Goal: Task Accomplishment & Management: Manage account settings

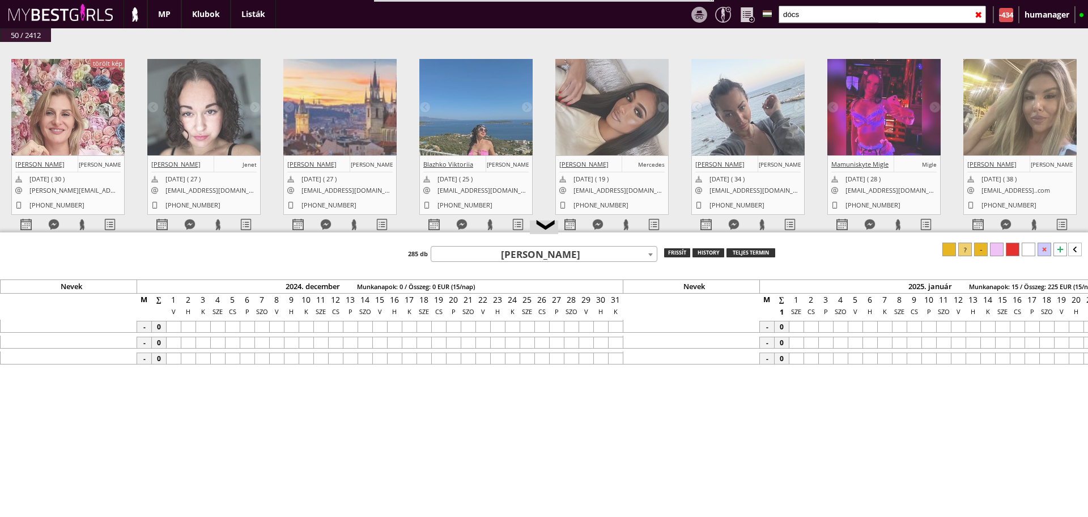
type input "dócs"
click at [507, 144] on img at bounding box center [475, 134] width 113 height 151
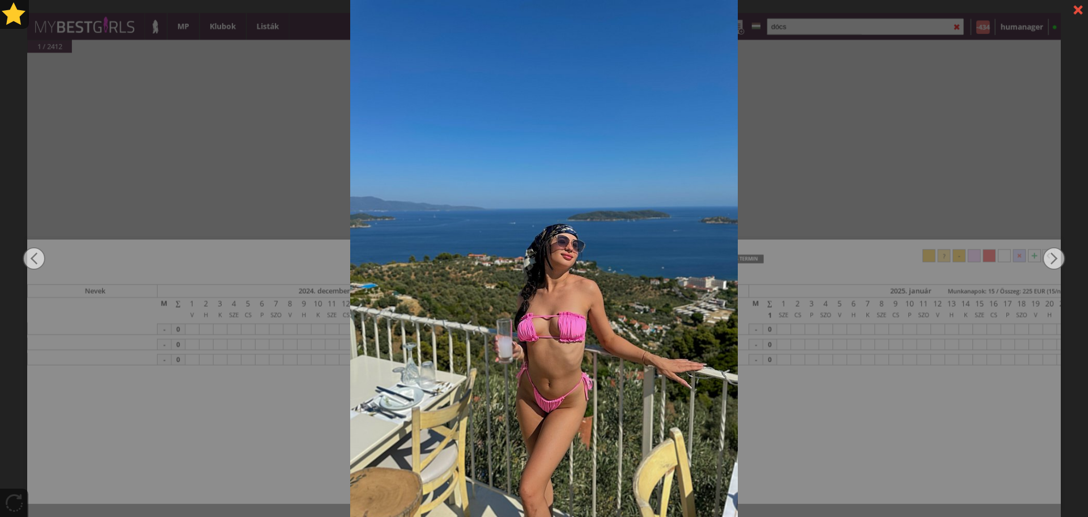
scroll to position [0, 5410]
click at [884, 186] on div at bounding box center [544, 258] width 1088 height 517
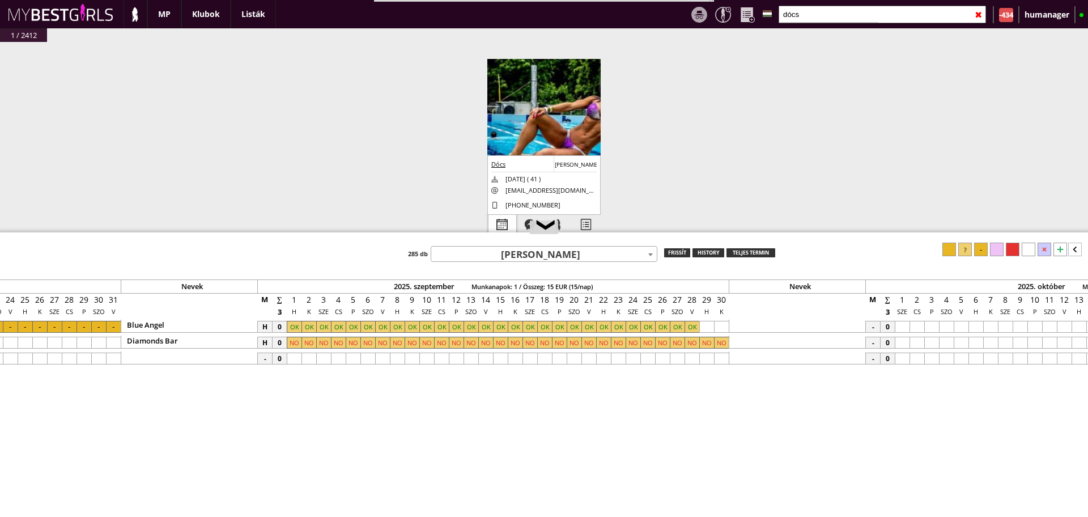
click at [492, 222] on div at bounding box center [502, 225] width 28 height 20
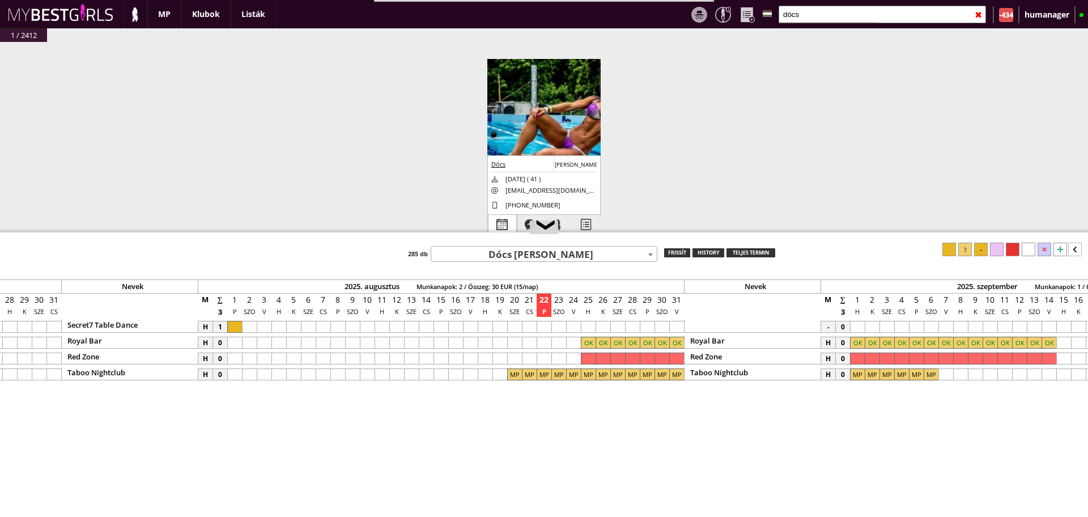
scroll to position [0, 4847]
click at [528, 256] on span "Dócs [PERSON_NAME]" at bounding box center [544, 255] width 226 height 16
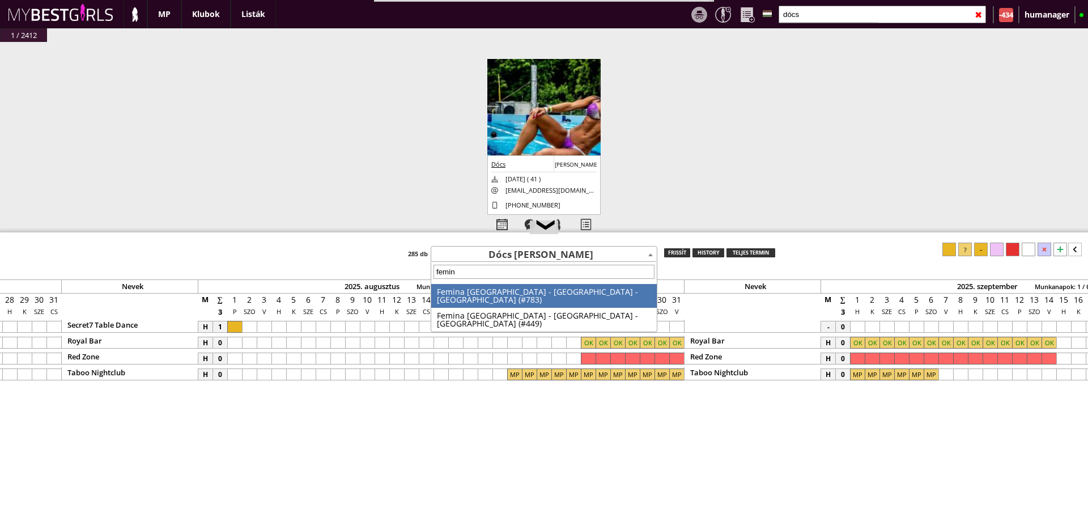
type input "femina"
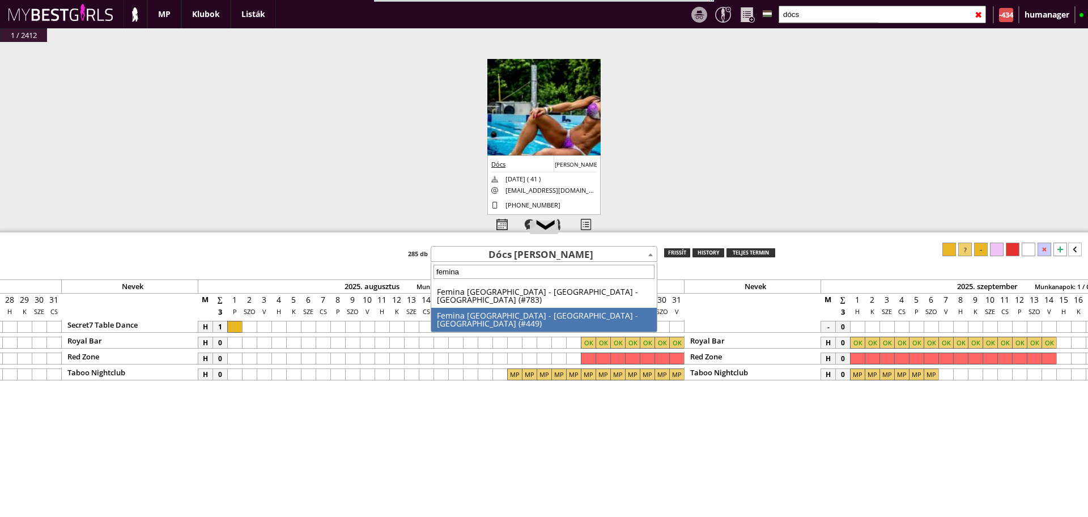
select select "449"
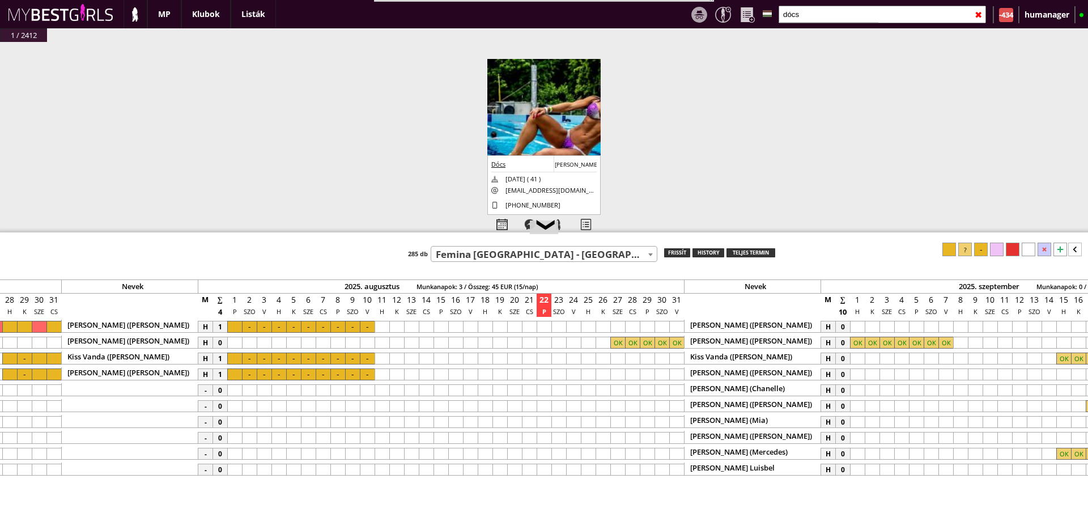
click at [562, 346] on div at bounding box center [558, 343] width 15 height 12
click at [606, 345] on div at bounding box center [603, 343] width 15 height 12
click at [1078, 252] on icon at bounding box center [1075, 250] width 14 height 14
click at [1041, 248] on div at bounding box center [1040, 250] width 14 height 14
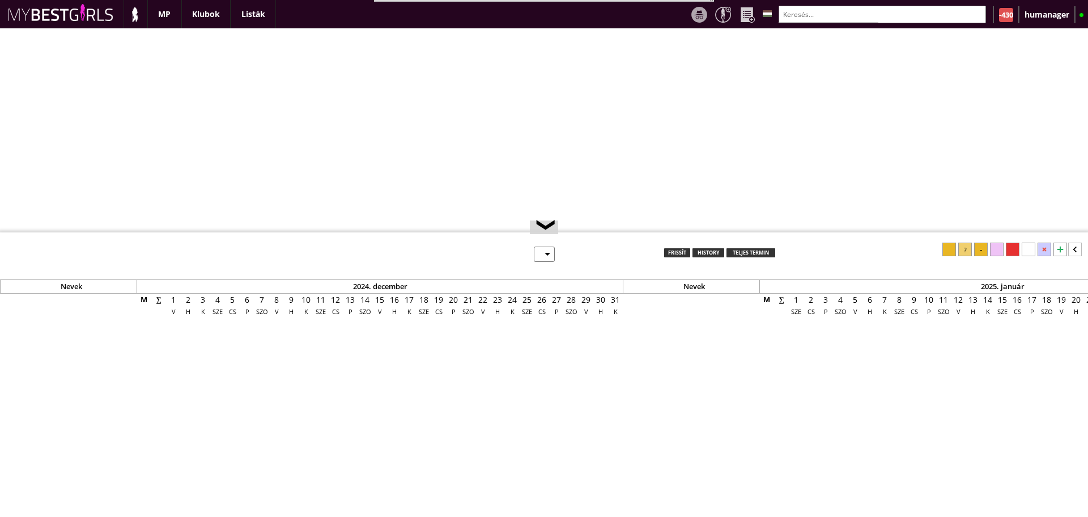
select select "0"
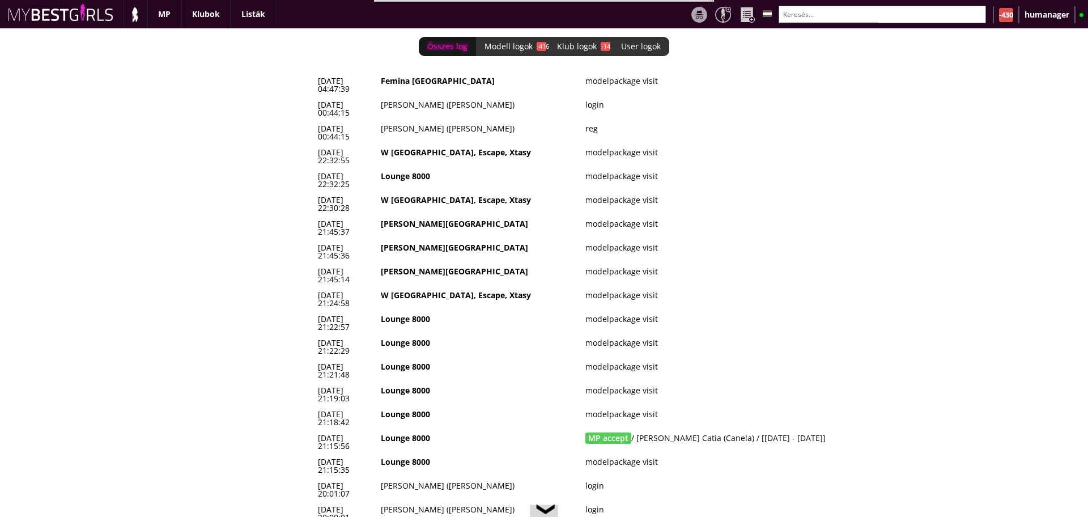
scroll to position [0, 4862]
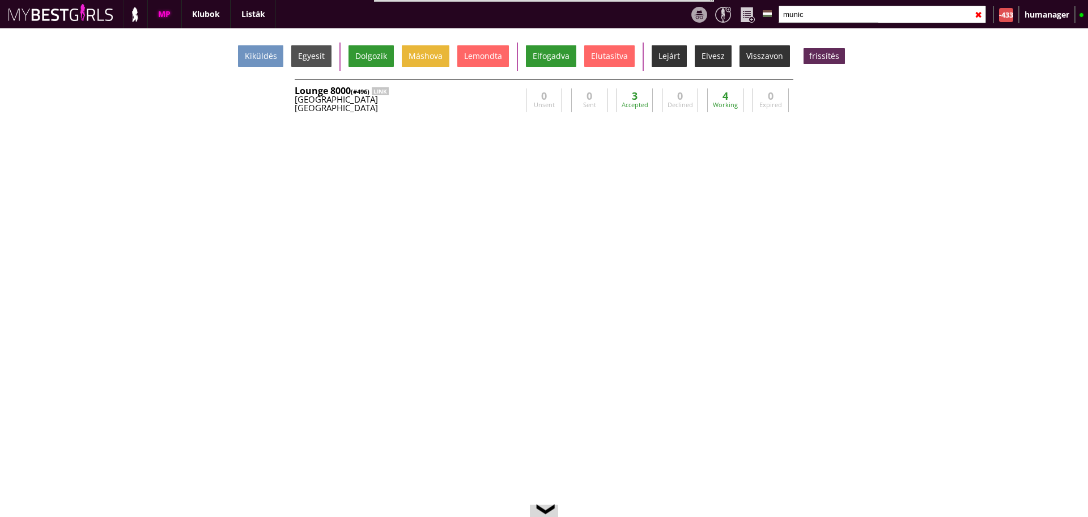
scroll to position [0, 4847]
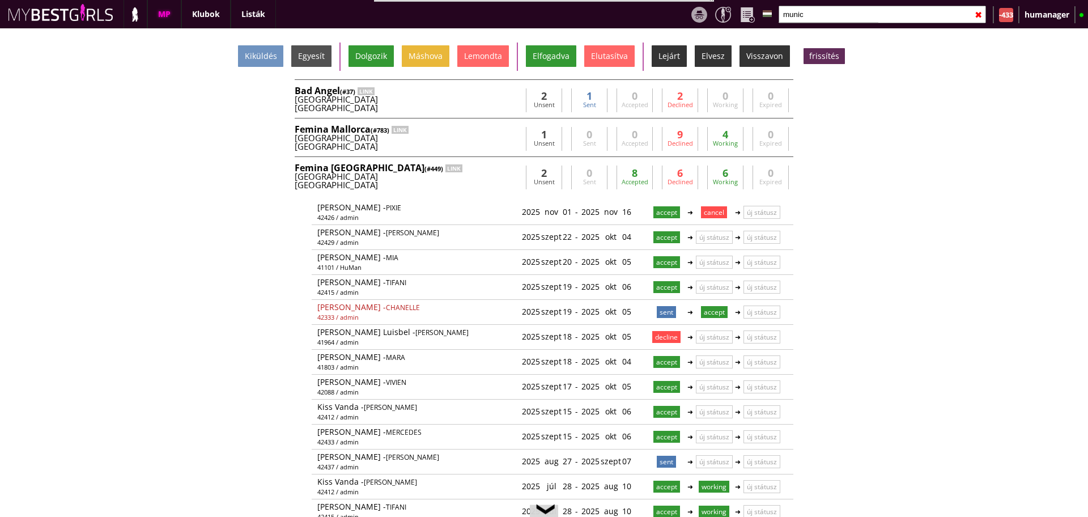
type input "munic"
click at [447, 174] on div "[GEOGRAPHIC_DATA]" at bounding box center [408, 176] width 227 height 8
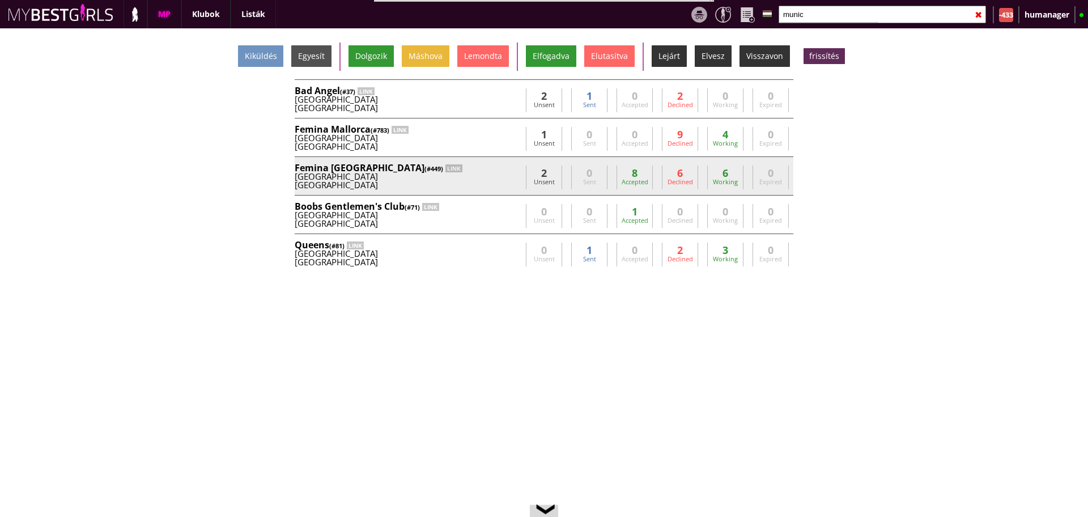
click at [447, 174] on div "[GEOGRAPHIC_DATA]" at bounding box center [408, 176] width 227 height 8
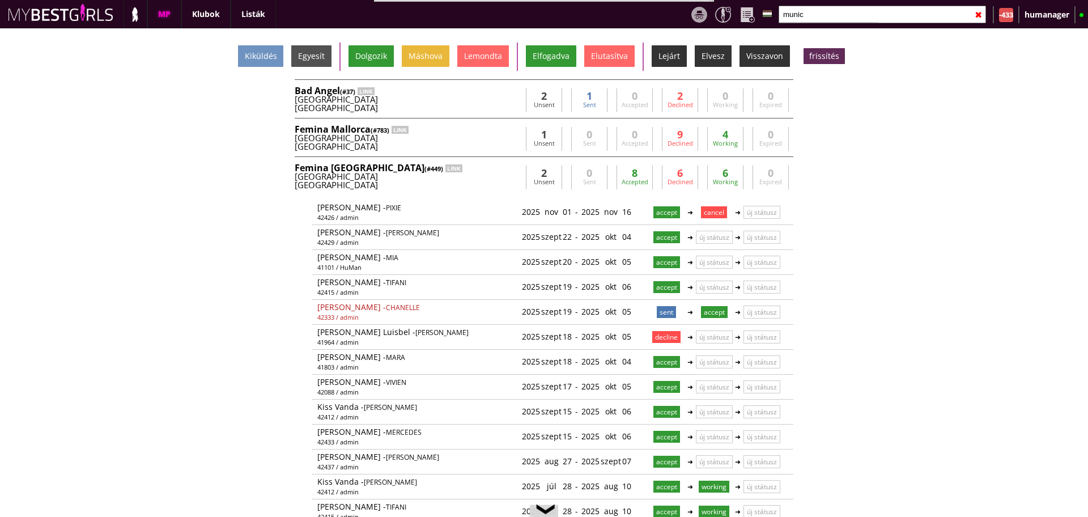
click at [818, 10] on input "munic" at bounding box center [882, 15] width 207 height 18
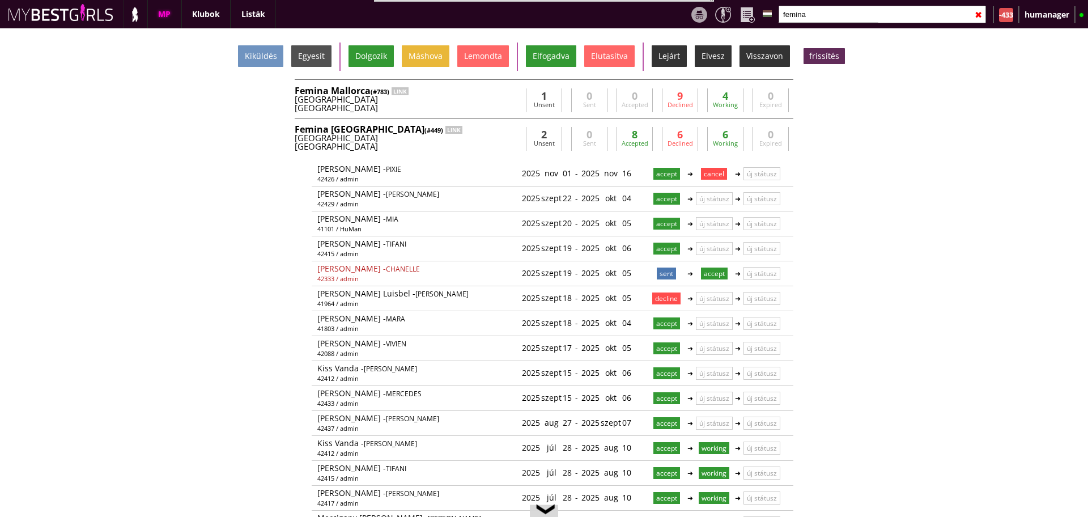
type input "femina"
click at [509, 130] on div "Femina München (#449) LINK" at bounding box center [408, 129] width 227 height 9
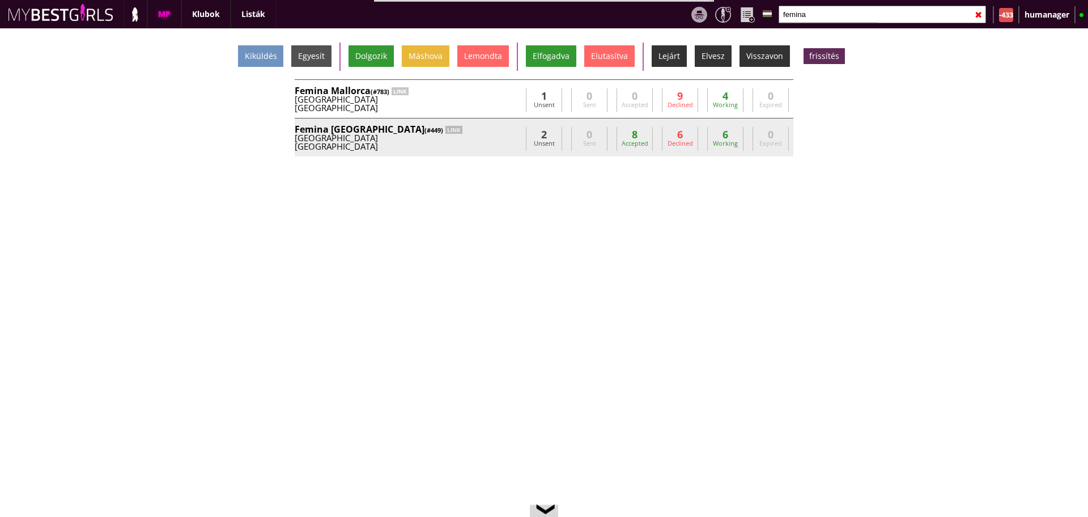
click at [509, 130] on div "Femina München (#449) LINK" at bounding box center [408, 129] width 227 height 9
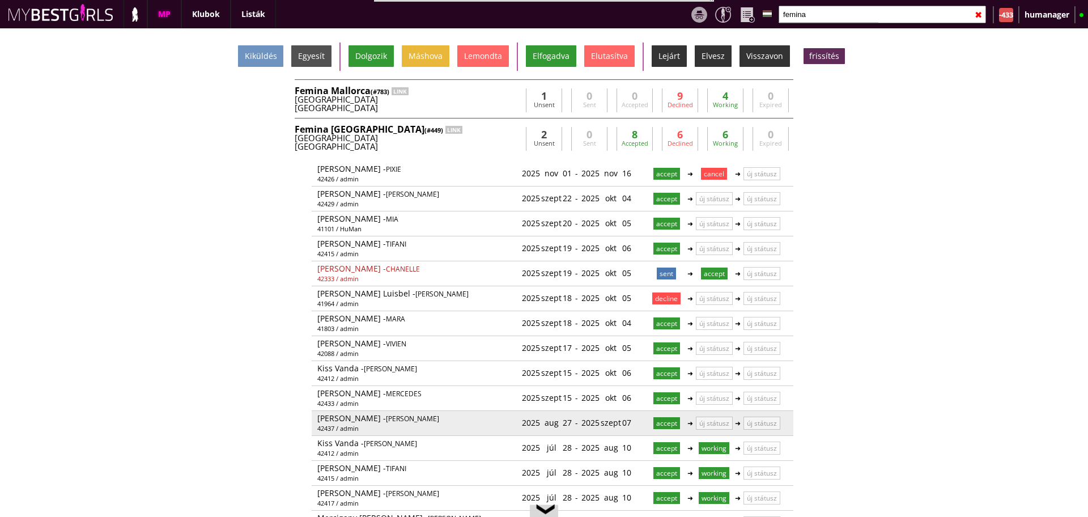
click at [558, 423] on div "2025 aug 27" at bounding box center [547, 422] width 50 height 19
click at [568, 419] on link at bounding box center [573, 423] width 10 height 10
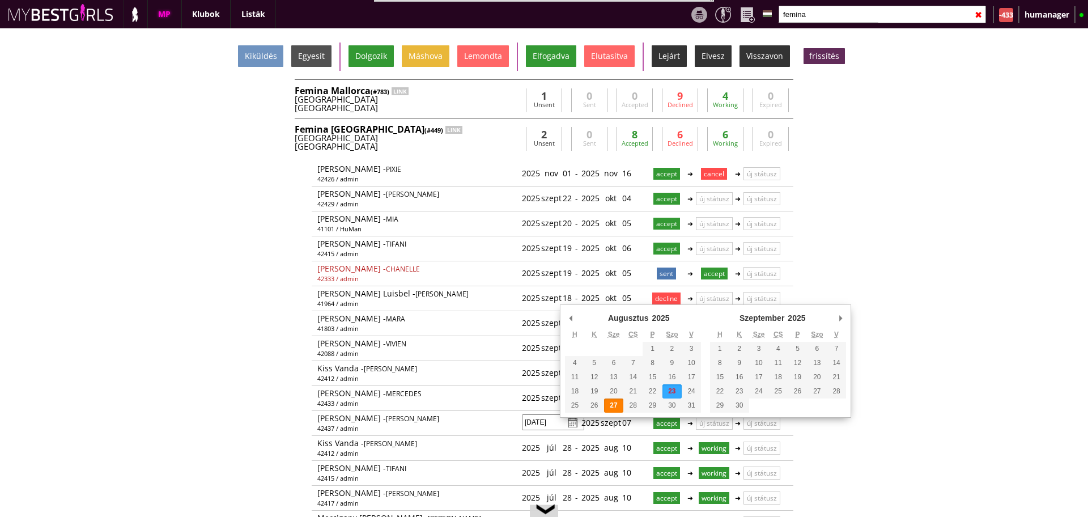
type input "2025-08-23"
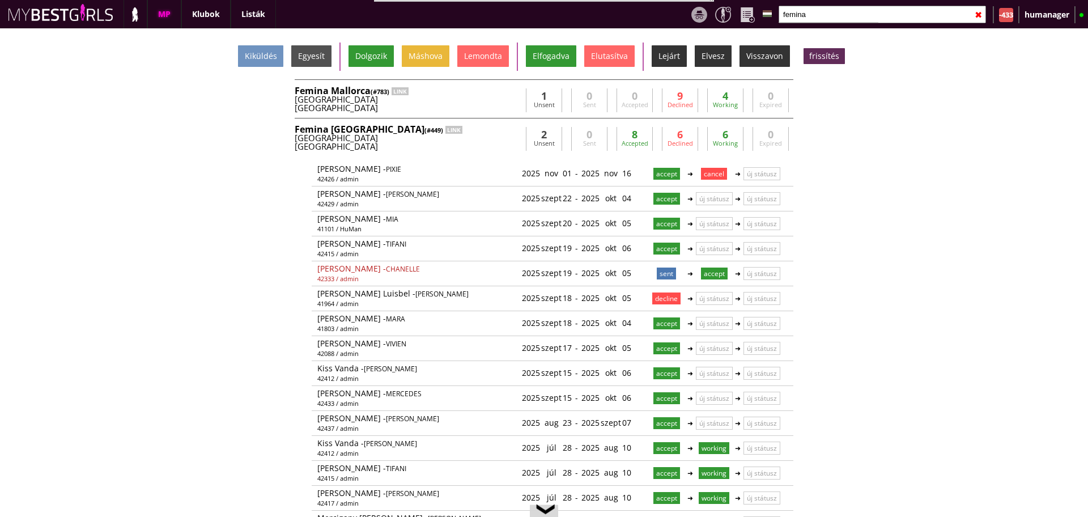
click at [818, 14] on input "femina" at bounding box center [882, 15] width 207 height 18
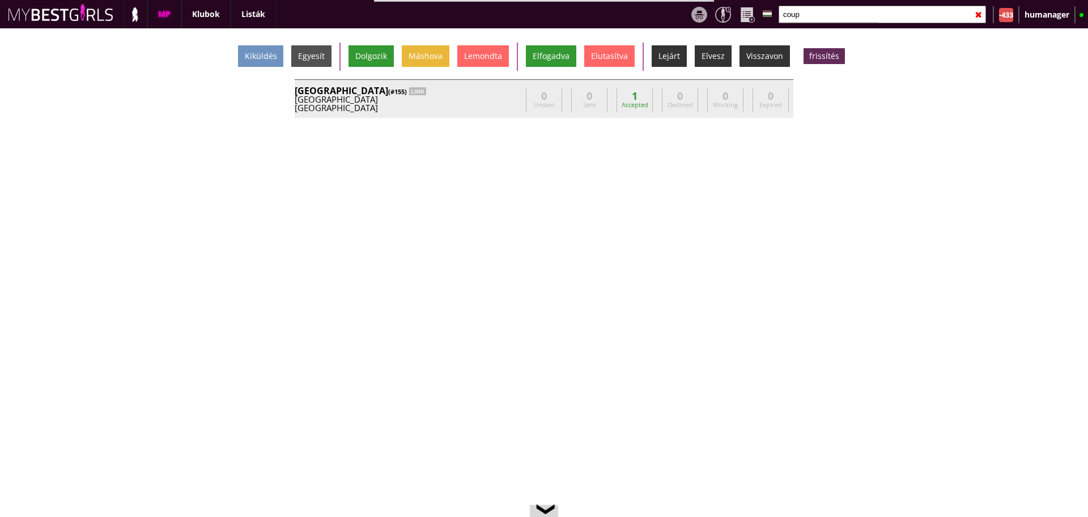
type input "coup"
click at [488, 100] on div "Switzerland" at bounding box center [408, 99] width 227 height 8
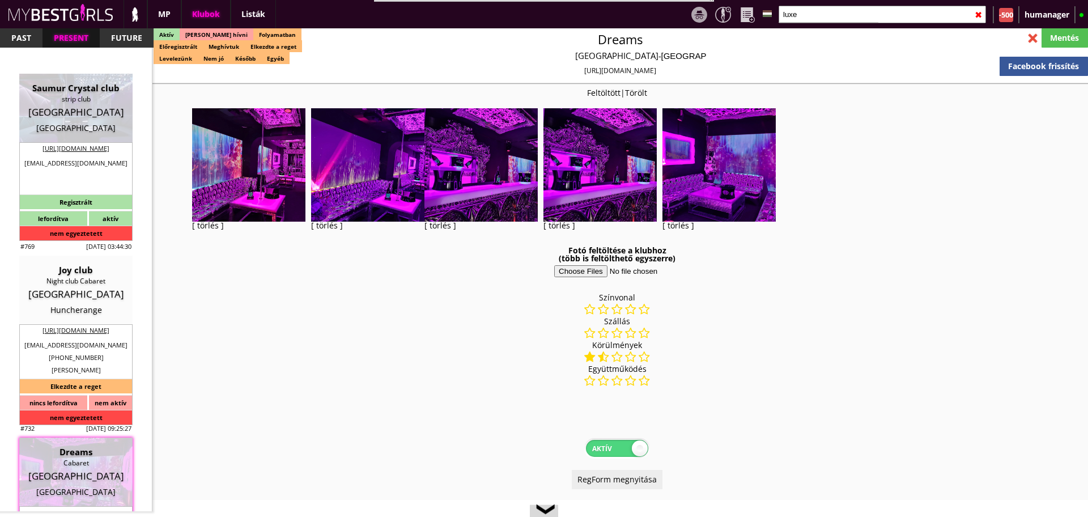
select select "343"
select select "reg"
select select "0"
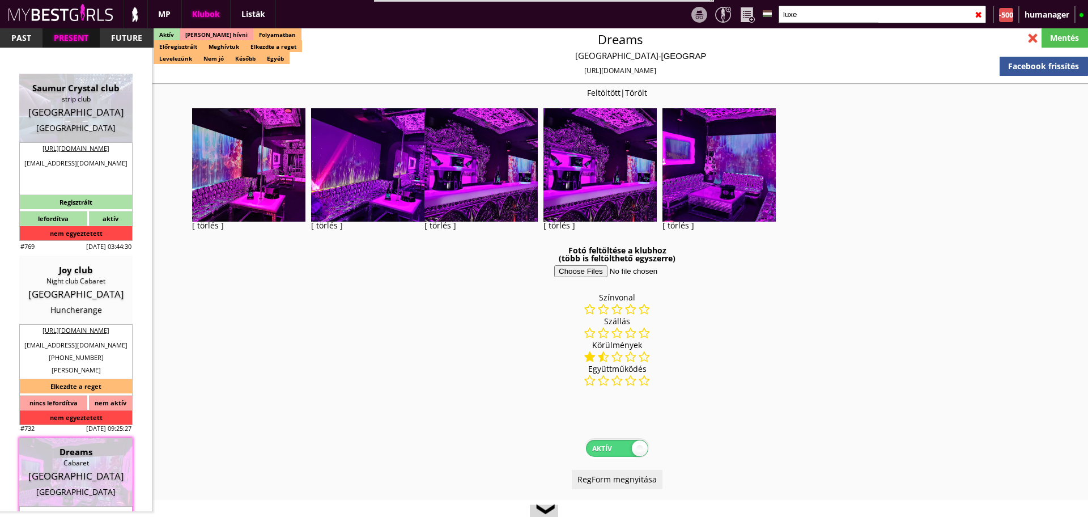
select select "weekly"
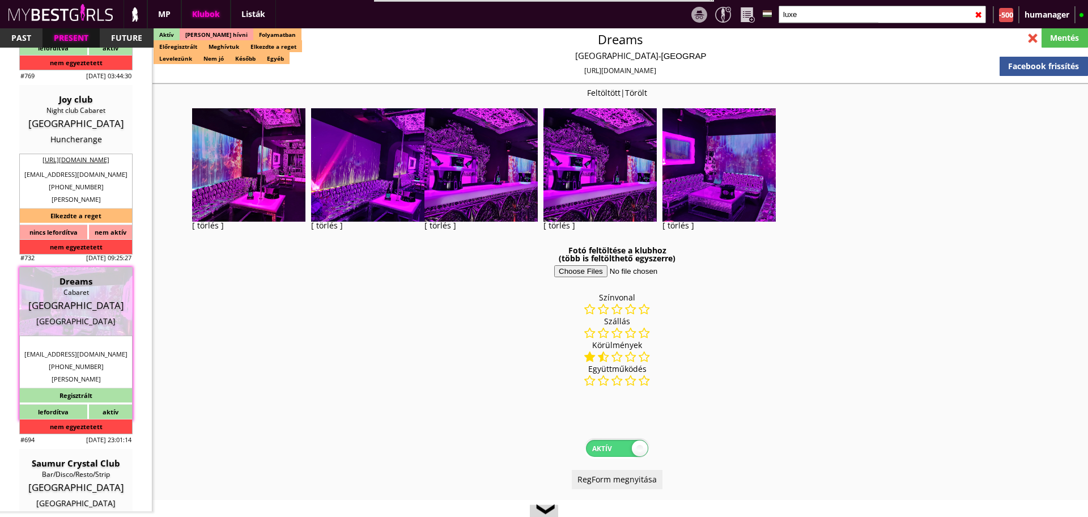
scroll to position [272, 0]
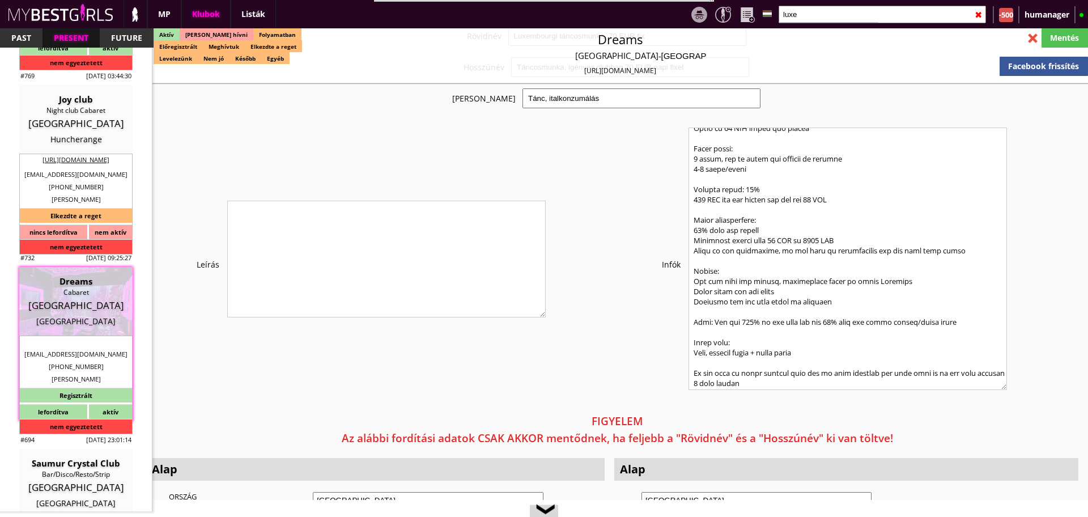
click at [810, 17] on input "luxe" at bounding box center [882, 15] width 207 height 18
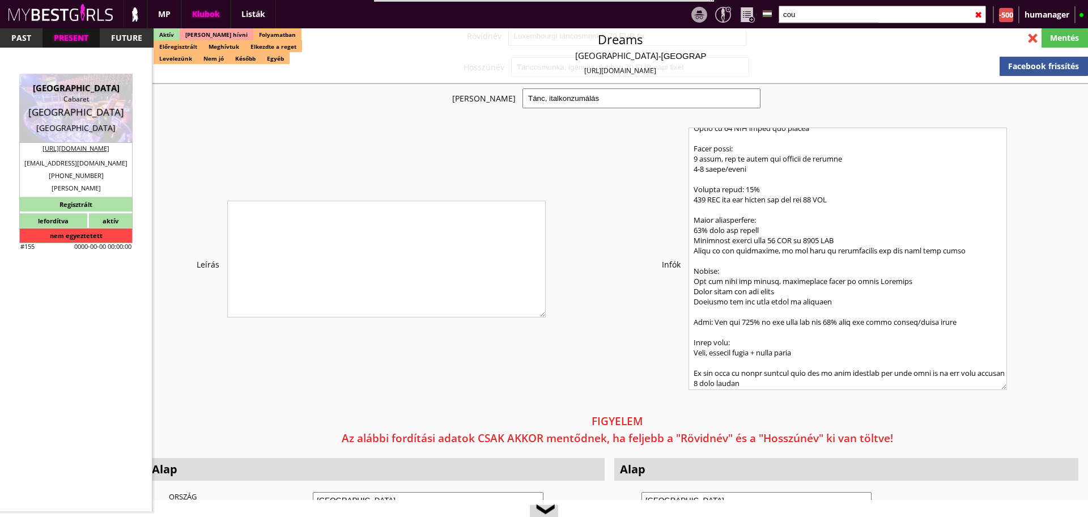
scroll to position [0, 0]
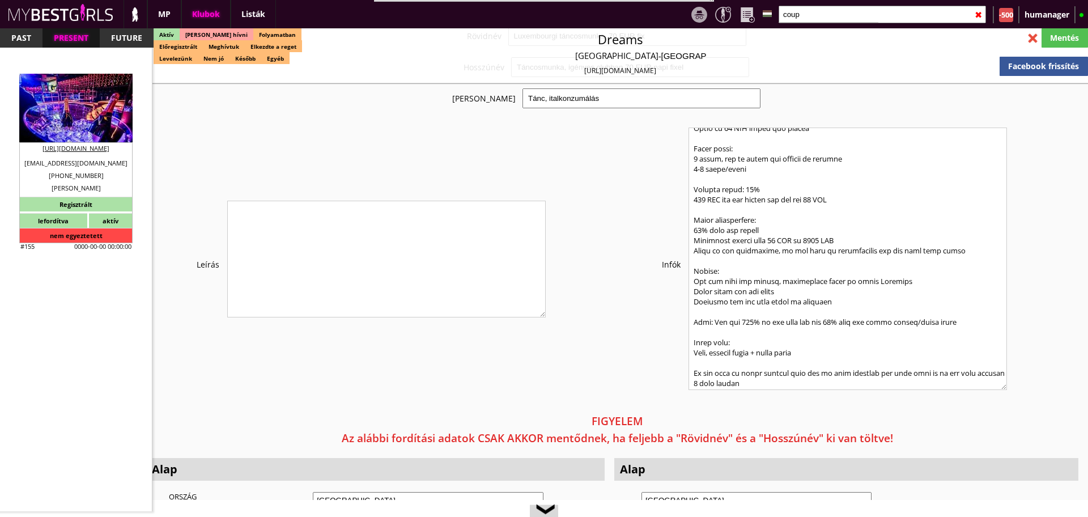
type input "coup"
click at [63, 91] on div "[GEOGRAPHIC_DATA]" at bounding box center [76, 87] width 96 height 11
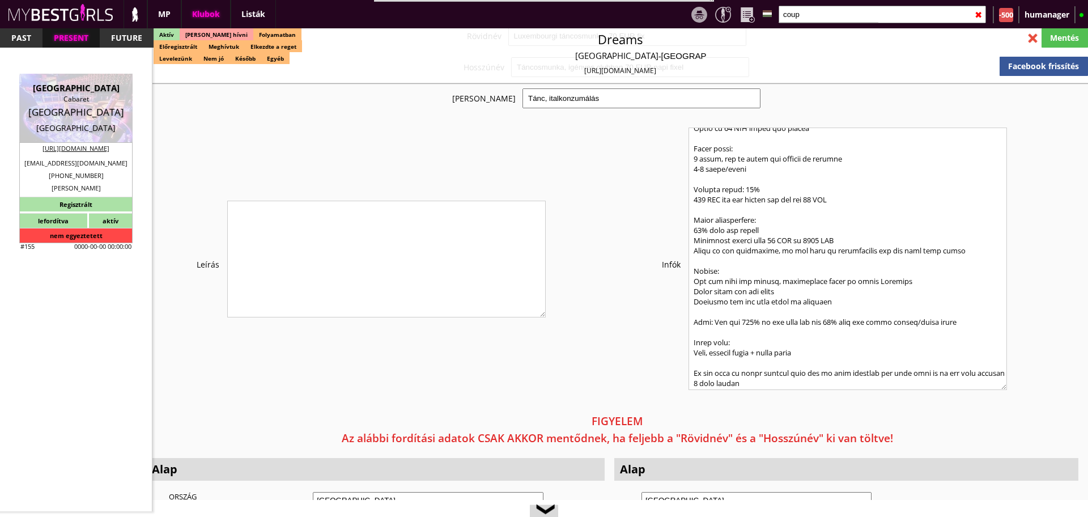
type input "[GEOGRAPHIC_DATA]"
checkbox input "false"
type textarea "Lilláék szerint ez legjobb! Pascal Coupole Avenue Geneve: No sorry 🤦🏻 too old I…"
type input "20.00"
type input "CHF"
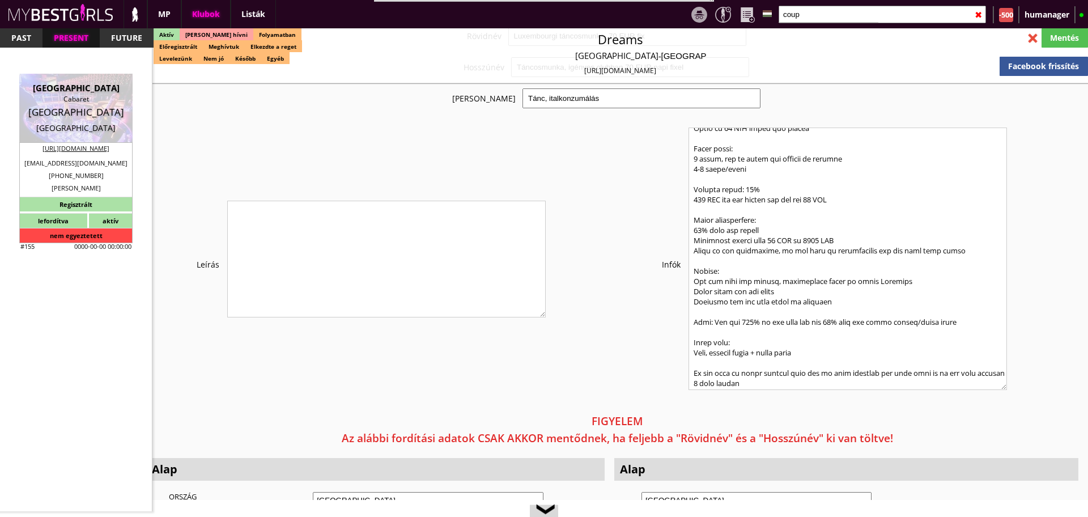
type input "[GEOGRAPHIC_DATA]"
type input "Cabaret"
type input "1204"
type input "Rue du Rhône 116"
type input "41"
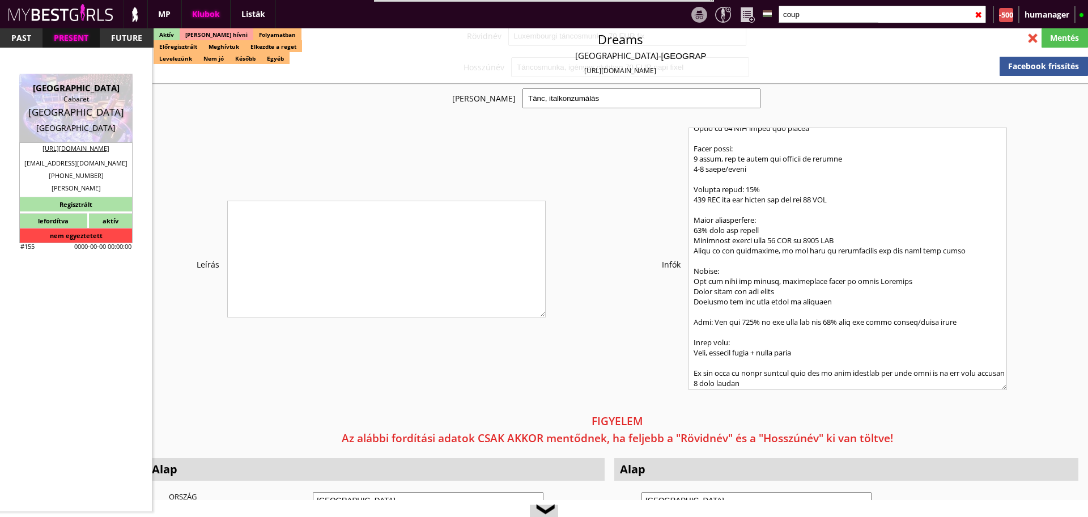
type input "79 542 58 48"
type input "info@coupole-avenue.ch"
type input "http://coupoleavenue.ch/"
type textarea "LA COUPOLE AVENUE NIGHT CLUB SA CHE-105.860.246 1204 Genéve rue du Rhône 116"
type input "LA COUPOLE AVENUE NIGHT CLUB SA"
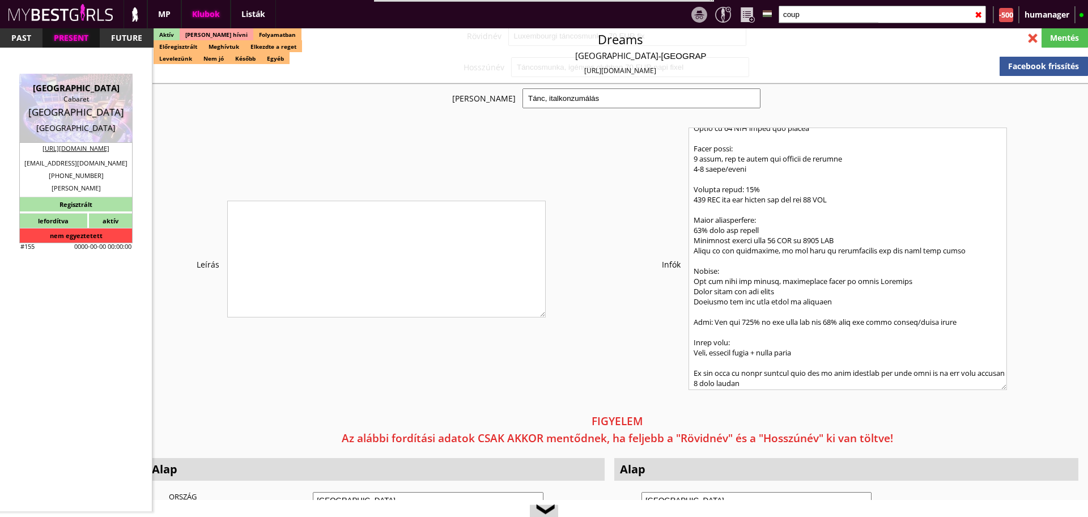
type input "CHE-105.860.246"
type input "1204"
type input "Genéve"
type input "rue du Rhône 116"
type input "Pascal"
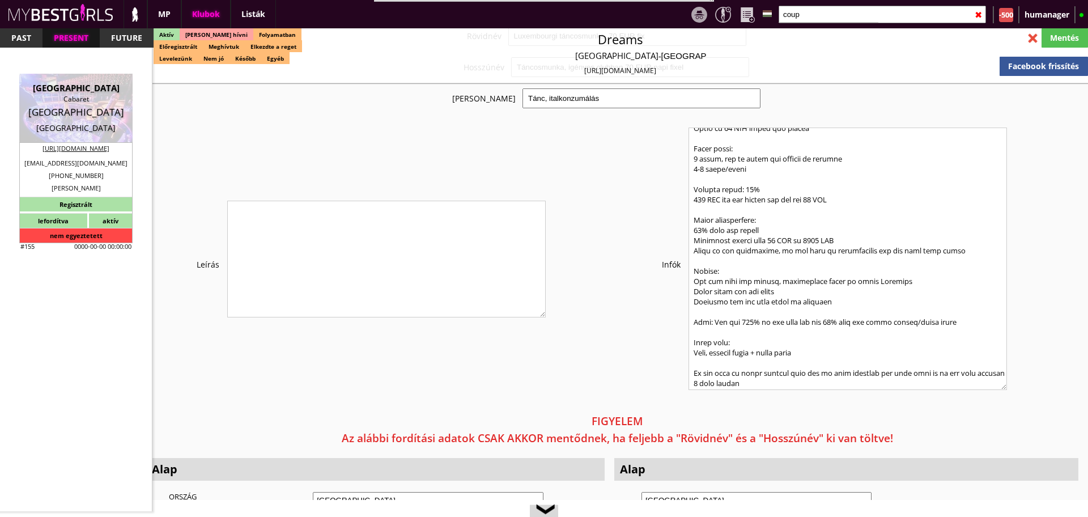
type input "Roussaux"
type input "41"
type input "79 542 58 48"
type input "info@coupole-avenue.ch"
type input "10"
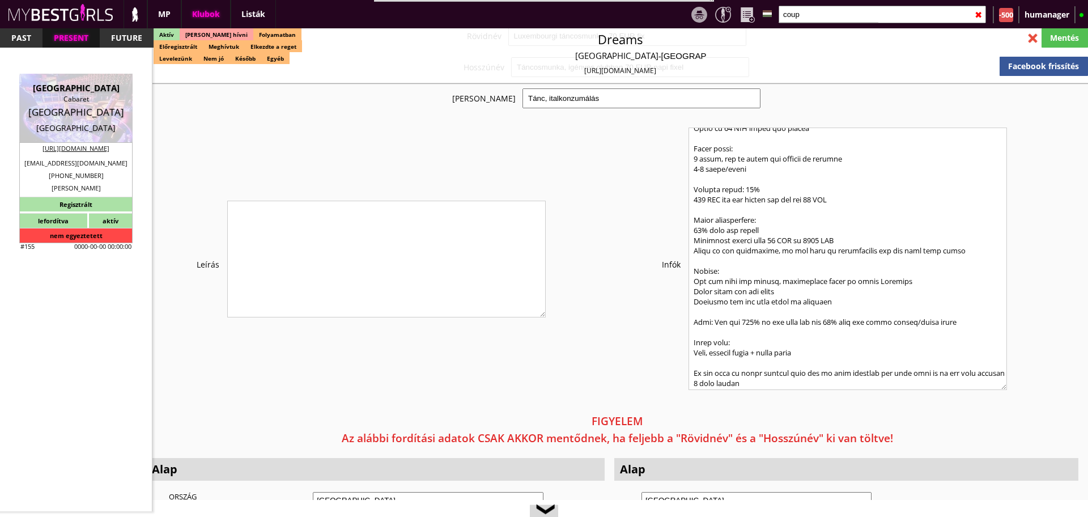
type input "2"
select select "months"
type input "1"
select select "months"
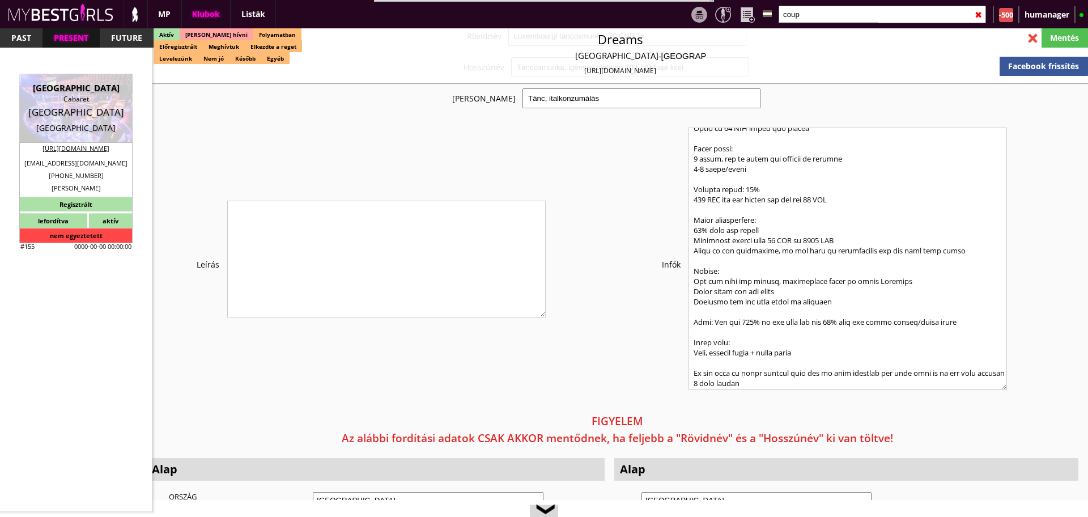
type input "0.00"
type input "1-2"
checkbox input "true"
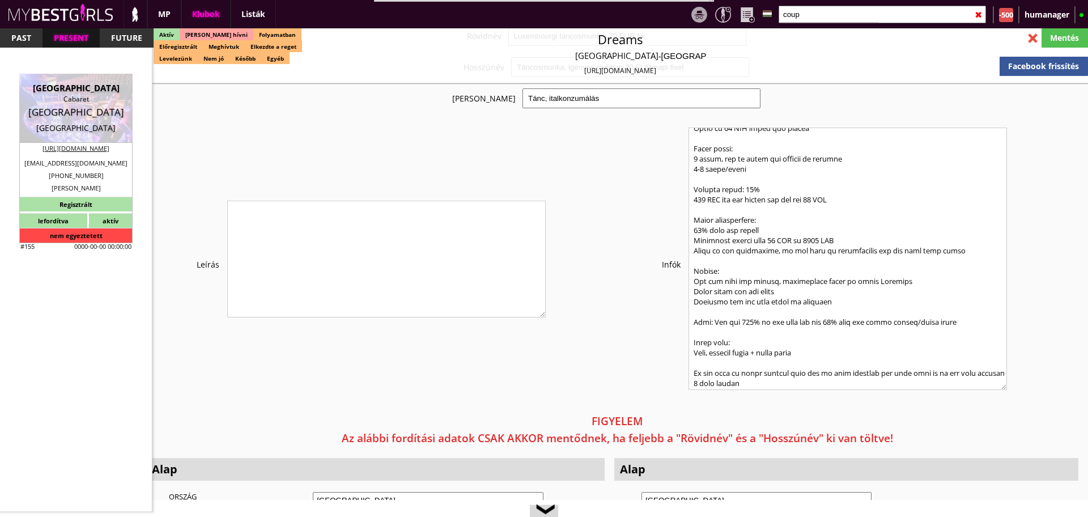
checkbox input "true"
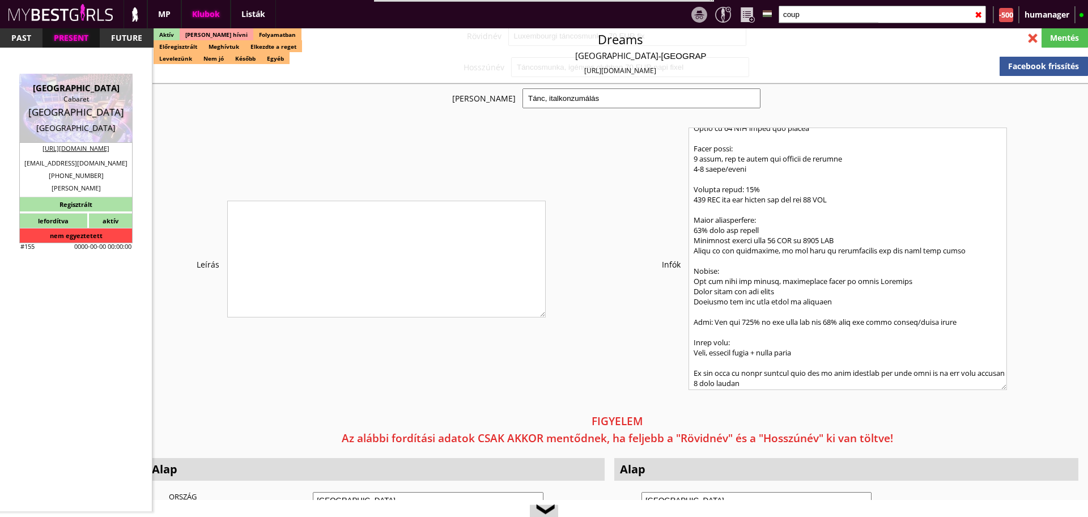
checkbox input "true"
checkbox input "false"
type input "5"
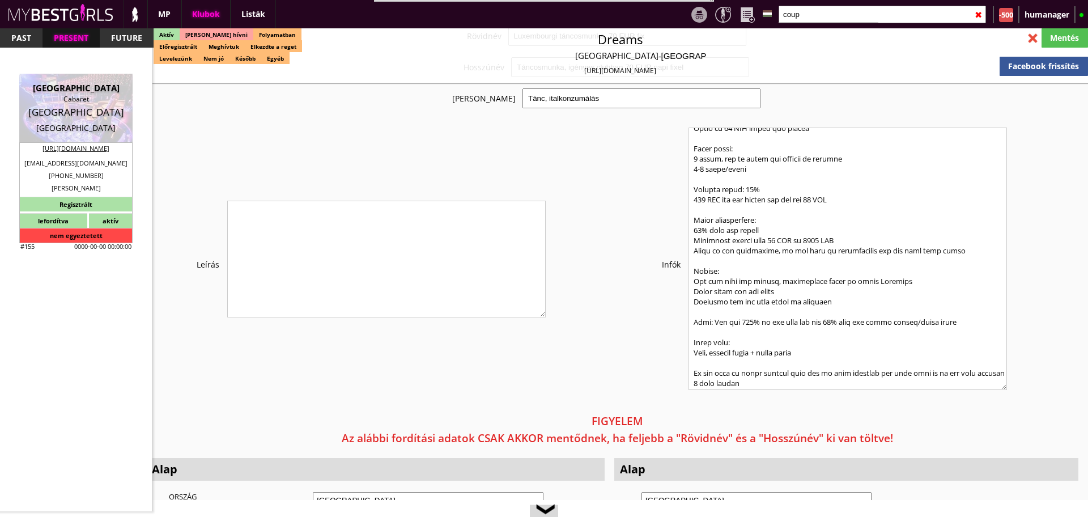
checkbox input "true"
type input "3-6"
type input "1"
type input "1000"
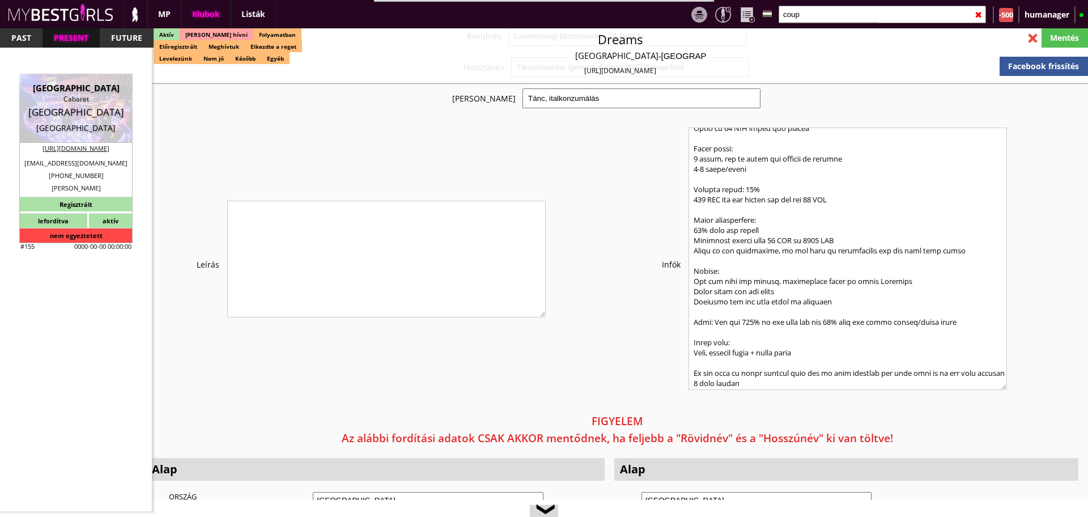
type input "100.00"
select select "last day"
checkbox input "true"
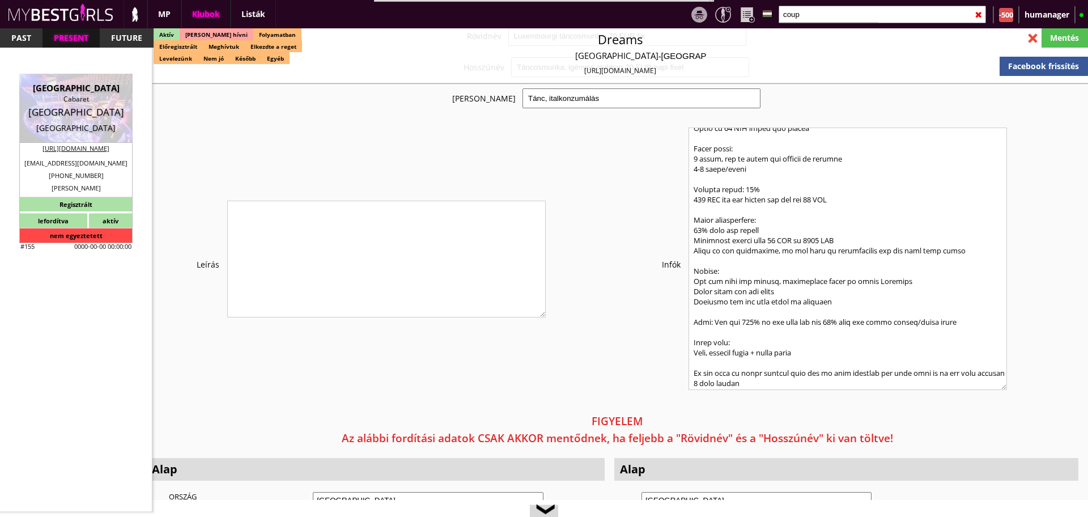
type input "100"
checkbox input "false"
checkbox input "true"
type input "100"
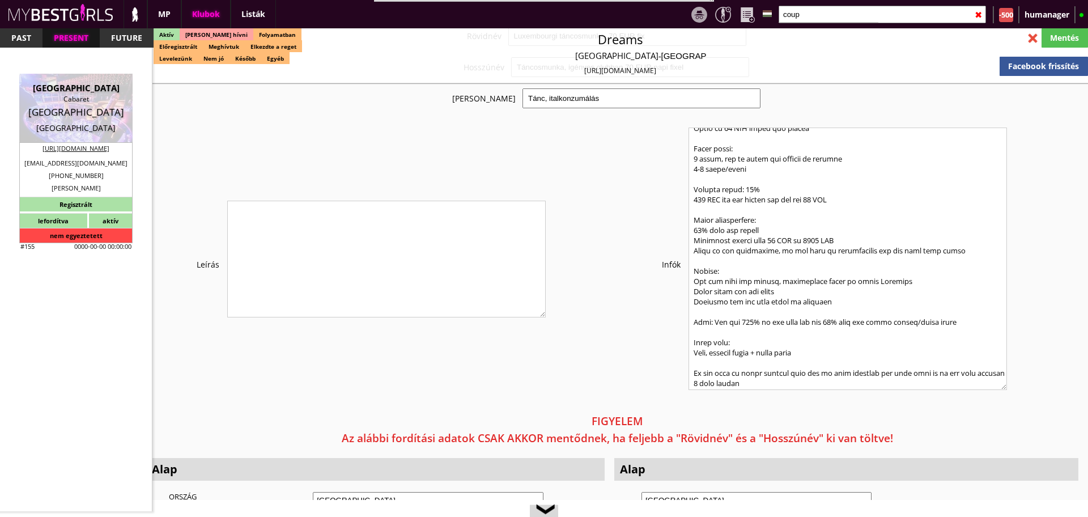
checkbox input "false"
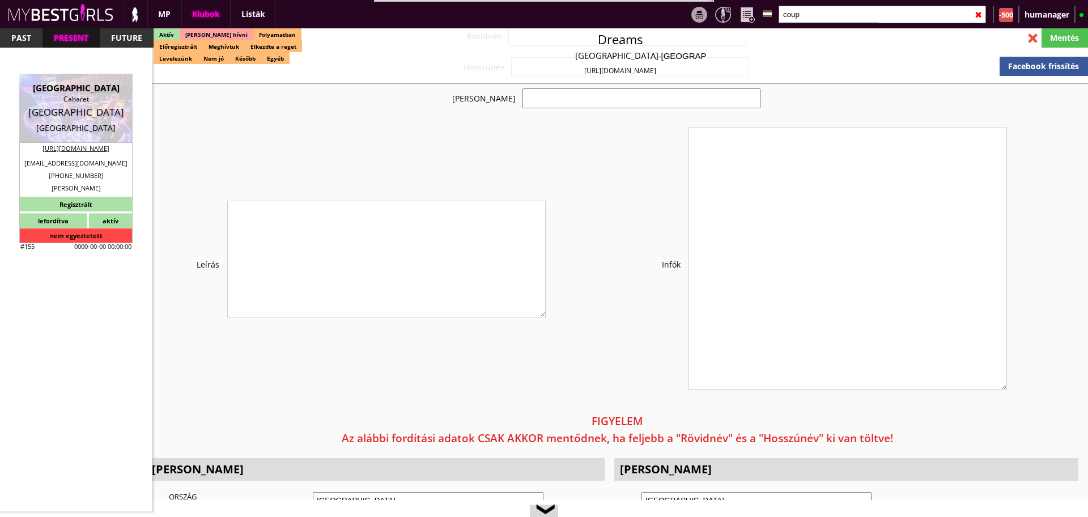
select select "info@coupole-avenue.ch"
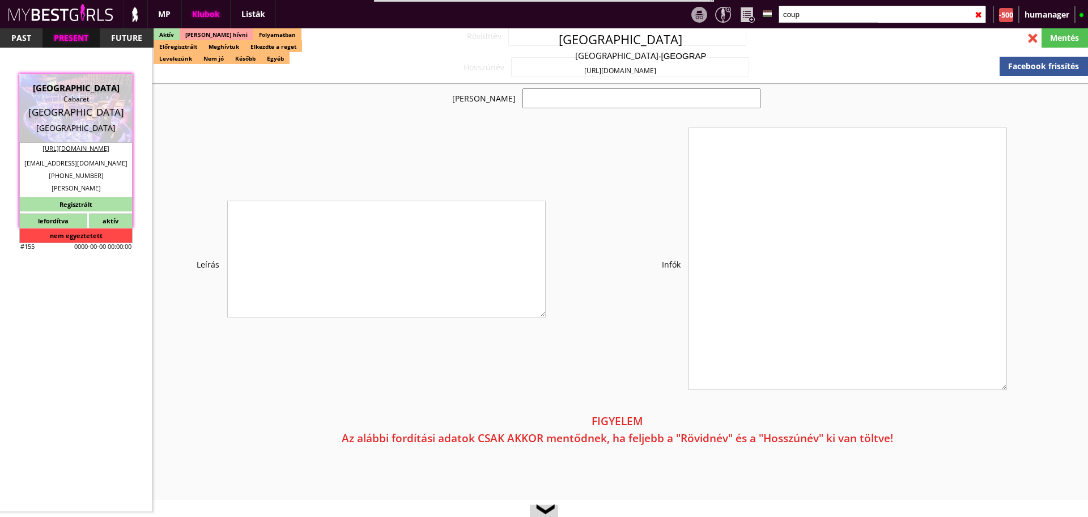
checkbox input "true"
type input "Hostess és táncosmunka Genf elit klubjában"
type input "Genf egyik legszínvonalasabb cabaret-ja - 100 CHF fix / nap"
type input "Stage dance, private dance, italkonzumálás"
type textarea "Switzerland Club type: Cabaret Type of work: Stage dance, private dance, consum…"
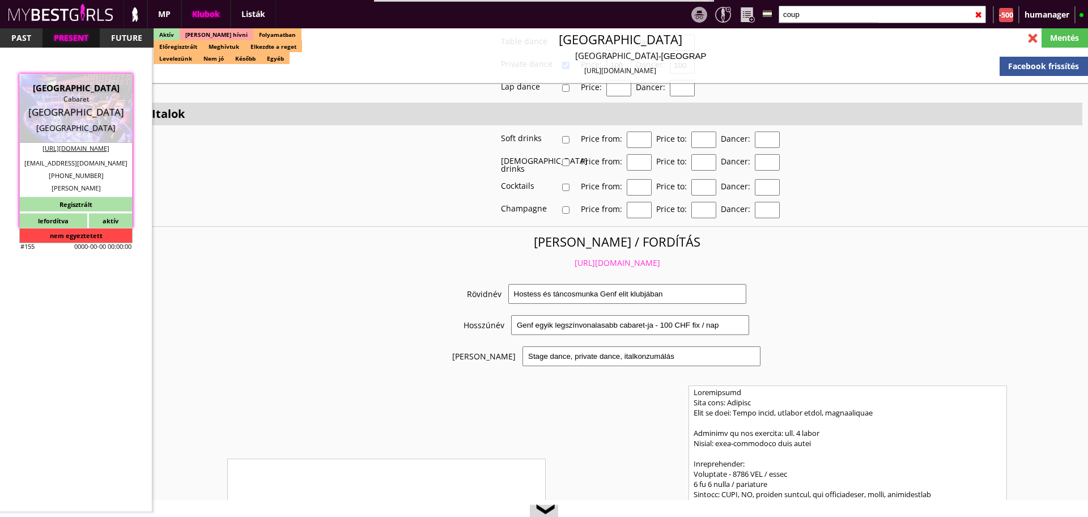
scroll to position [2141, 0]
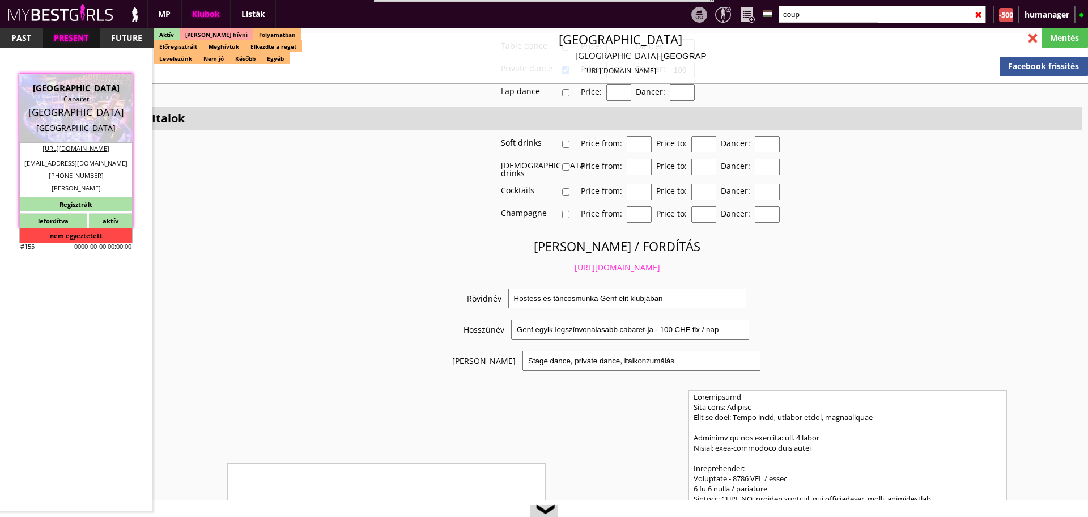
click at [575, 262] on link "https://mybestgirls.com/hostess-es-tancosmunka-genf-elit-klubjaban" at bounding box center [618, 267] width 86 height 11
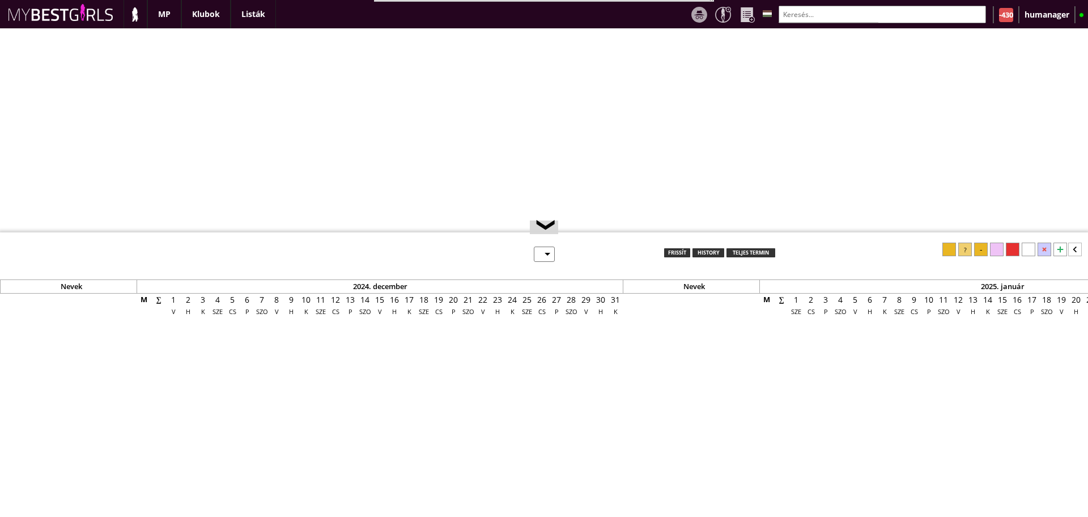
select select "0"
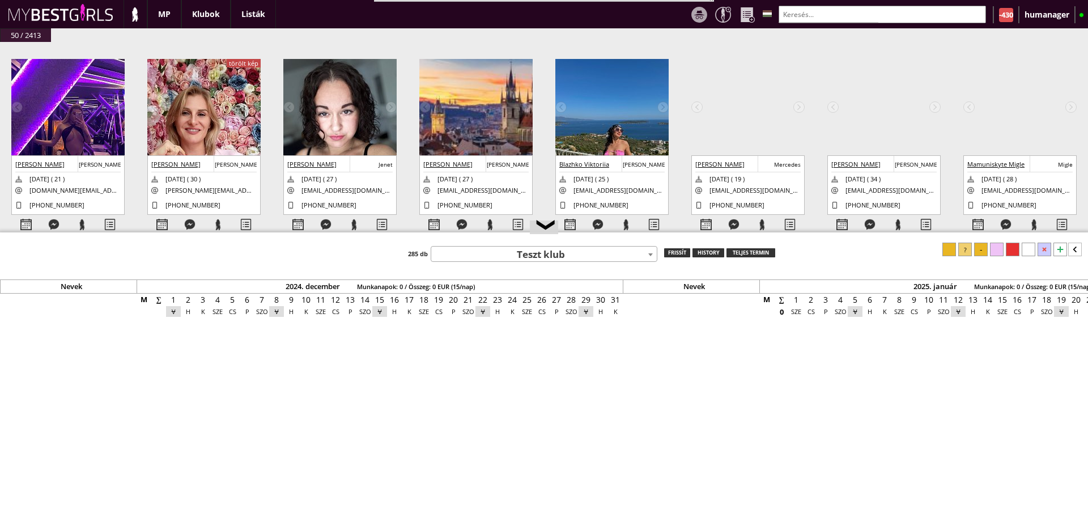
scroll to position [0, 4862]
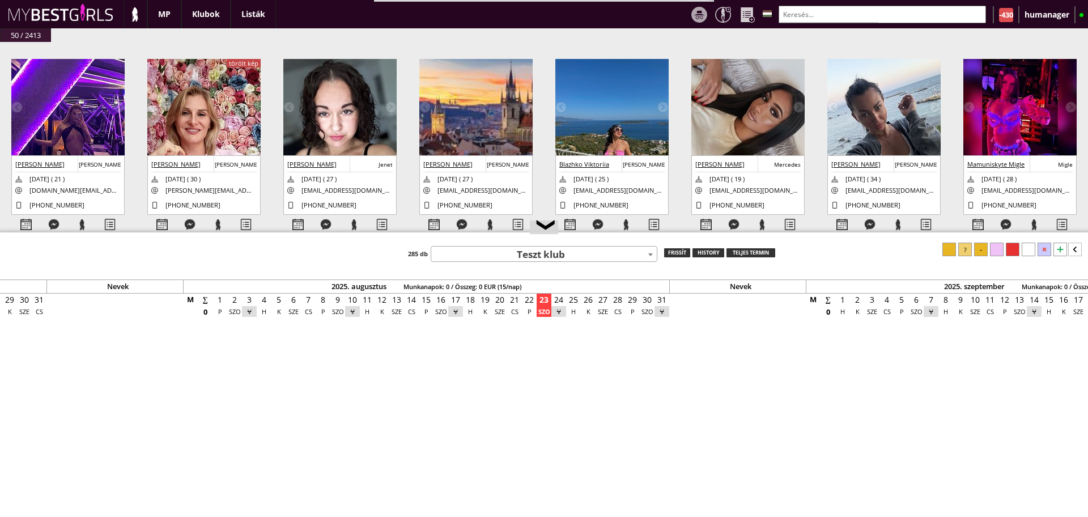
click at [72, 97] on img at bounding box center [67, 156] width 113 height 195
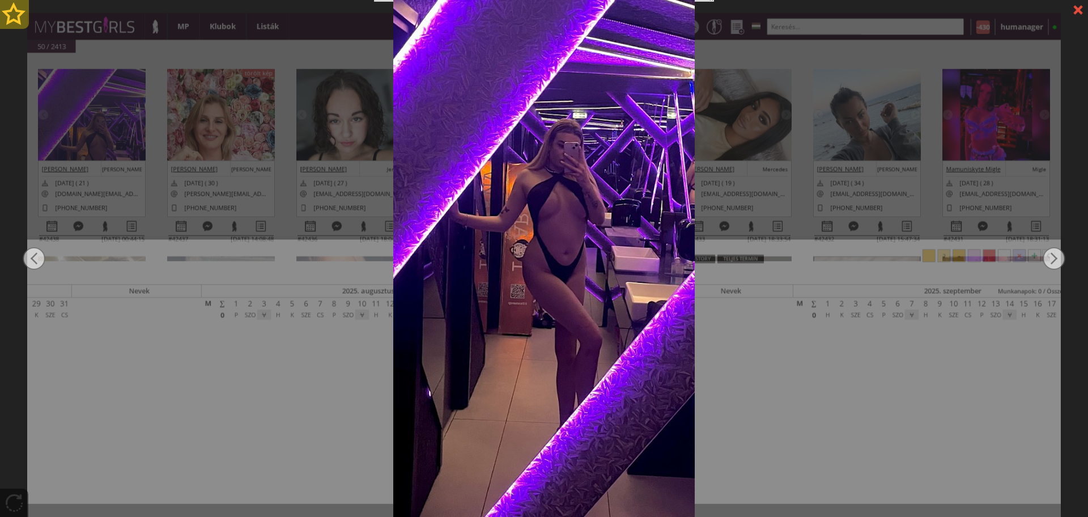
click at [18, 15] on div at bounding box center [14, 14] width 29 height 29
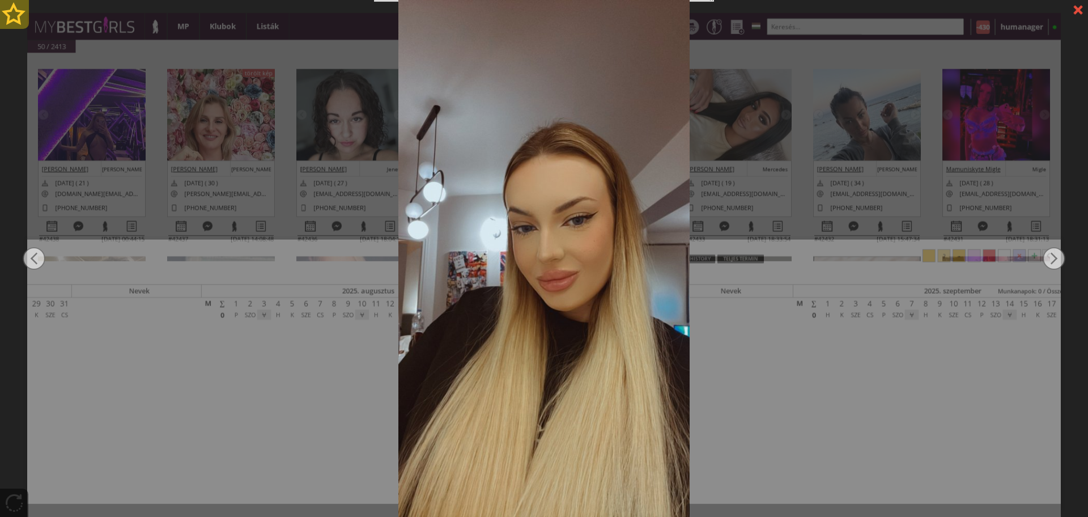
click at [18, 15] on div at bounding box center [14, 14] width 29 height 29
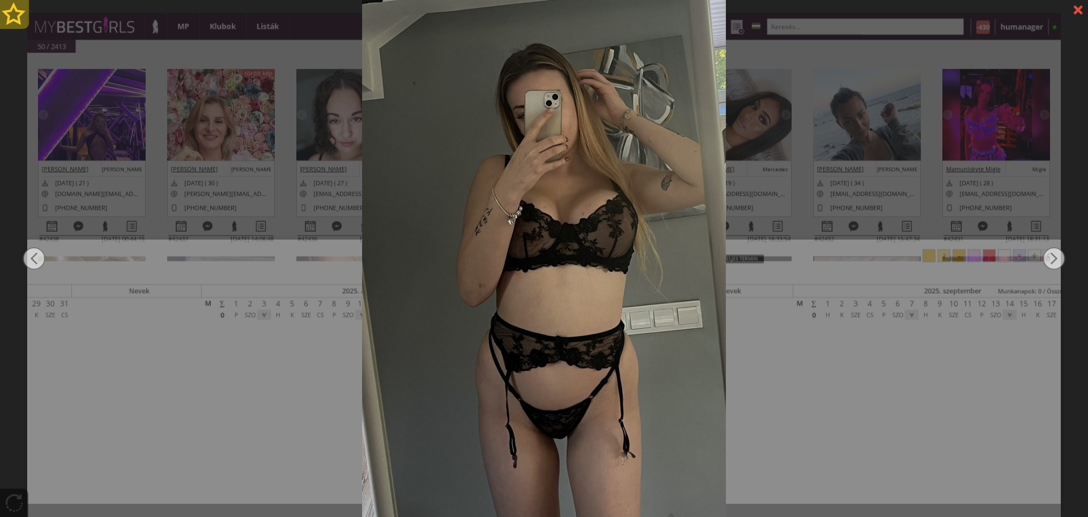
click at [18, 15] on div at bounding box center [14, 14] width 29 height 29
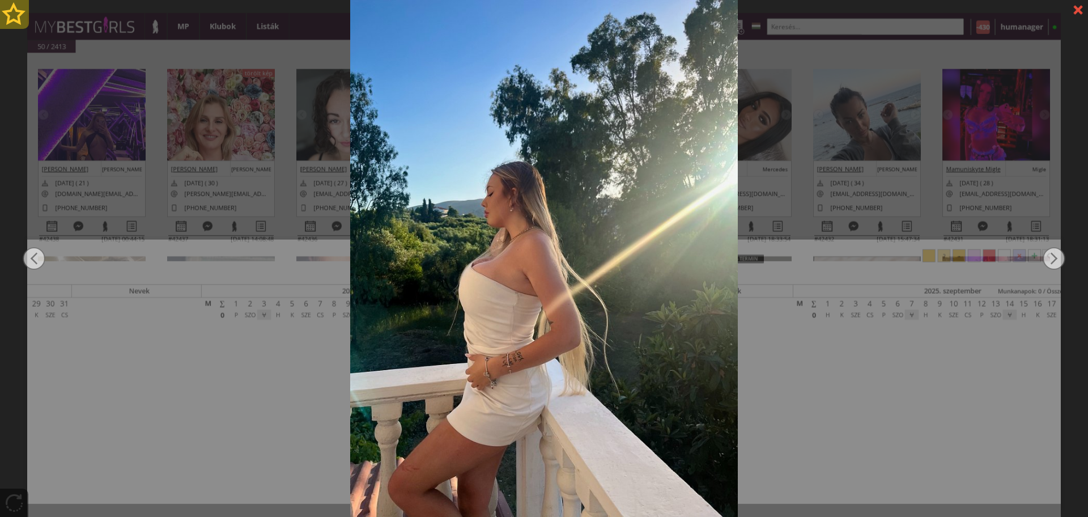
click at [18, 15] on div at bounding box center [14, 14] width 29 height 29
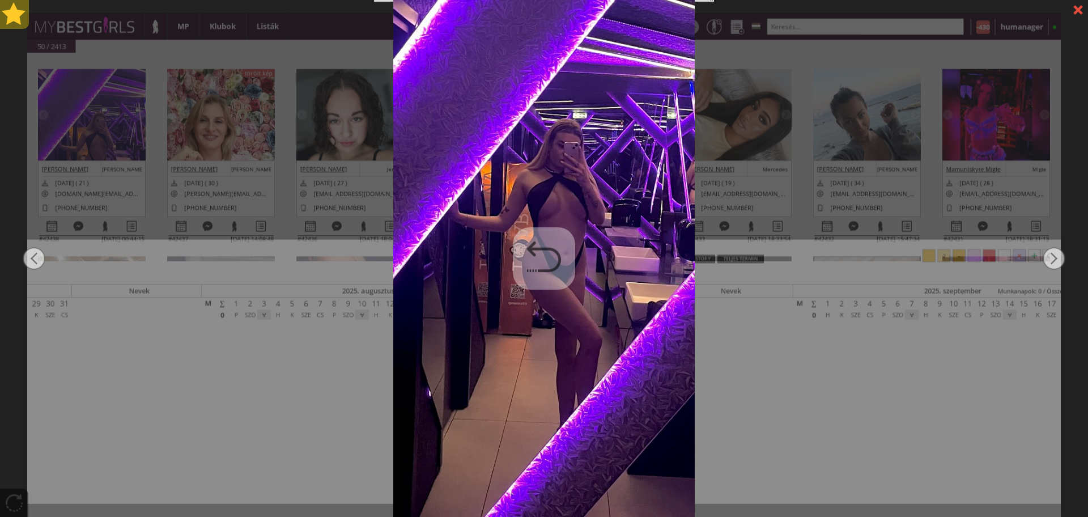
click at [18, 15] on div at bounding box center [14, 14] width 29 height 29
click at [159, 199] on div at bounding box center [544, 258] width 1088 height 517
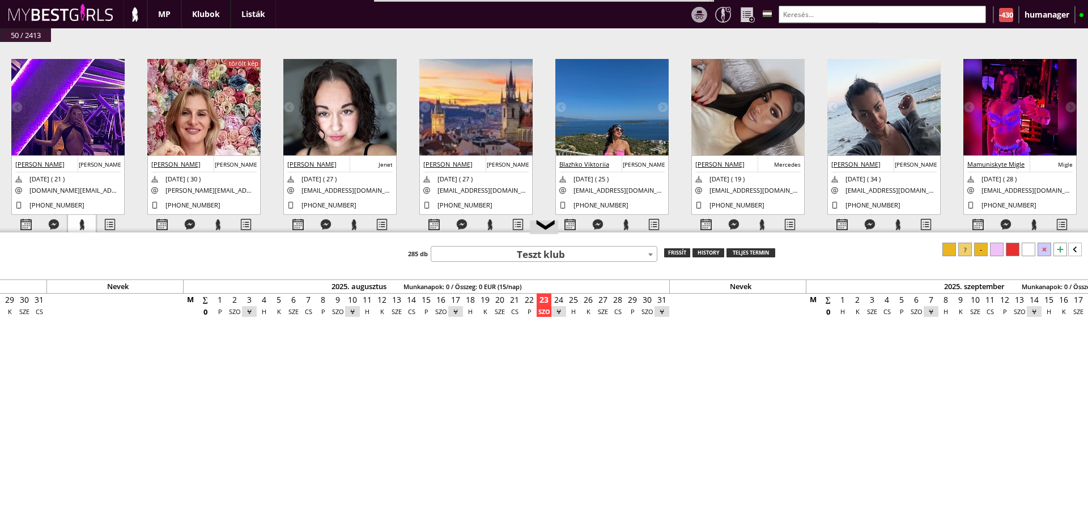
click at [92, 228] on div at bounding box center [82, 225] width 28 height 20
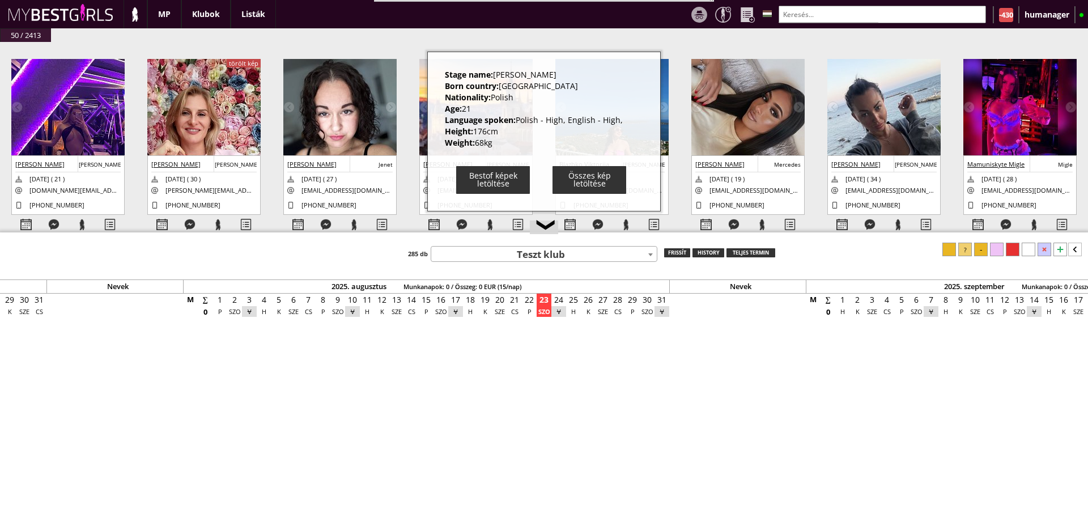
click at [136, 176] on div "#42438 2025-08-23 00:44:15 Wiktoria Szoltun Diana 2003-10-07 ( 21 ) wiktoria.wi…" at bounding box center [544, 151] width 1088 height 219
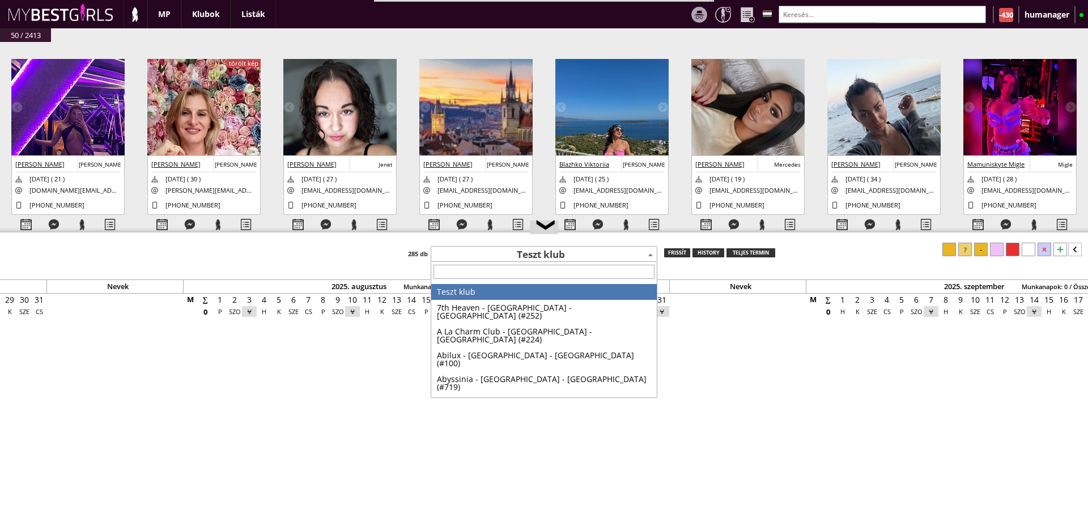
click at [473, 250] on span "Teszt klub" at bounding box center [544, 255] width 226 height 16
type input "a"
type input "la c"
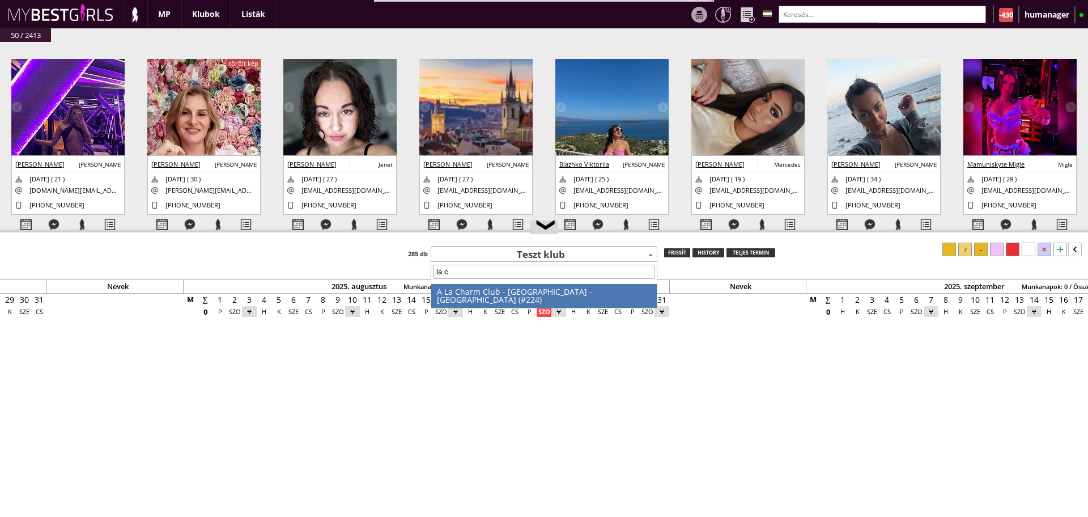
select select "224"
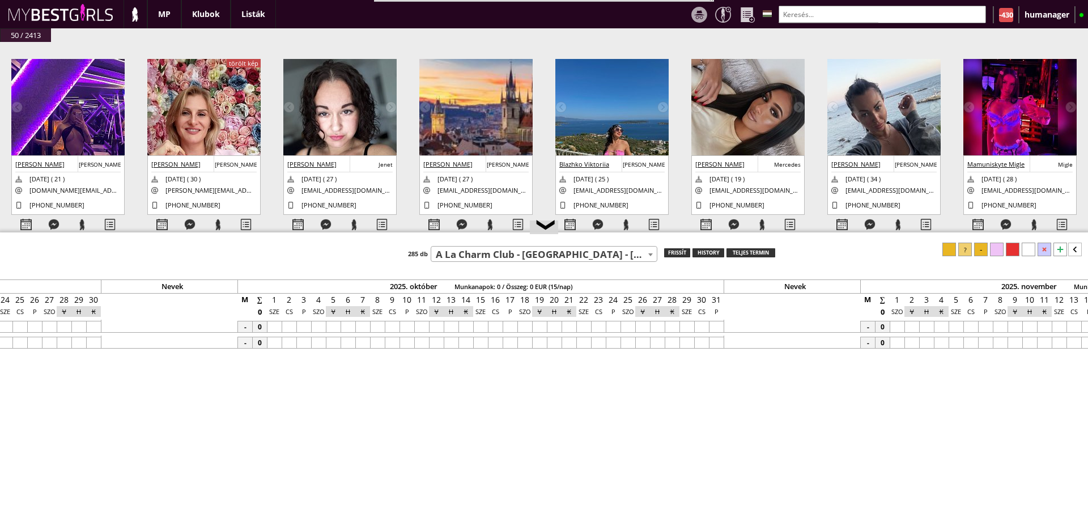
scroll to position [0, 6035]
click at [394, 320] on div at bounding box center [395, 319] width 15 height 3
click at [394, 322] on div at bounding box center [395, 327] width 15 height 12
click at [712, 324] on div at bounding box center [719, 327] width 15 height 12
click at [967, 250] on div at bounding box center [965, 250] width 14 height 14
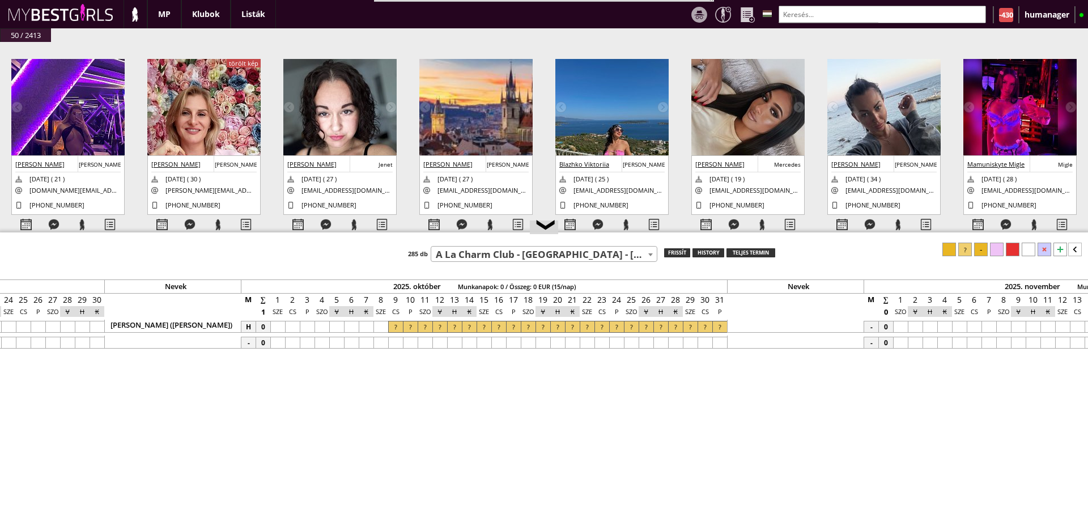
click at [837, 14] on input "text" at bounding box center [882, 15] width 207 height 18
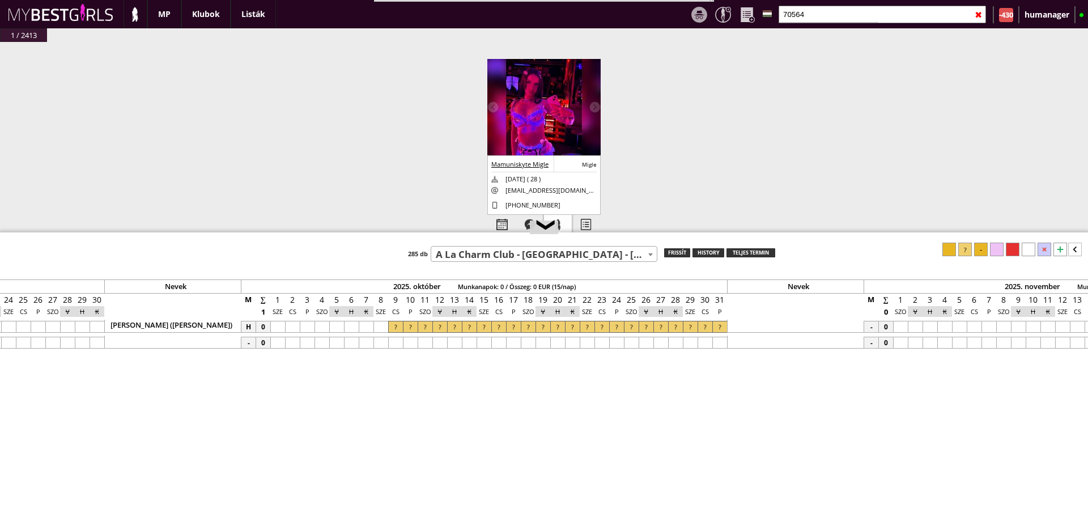
type input "70564"
click at [567, 220] on div at bounding box center [558, 225] width 28 height 20
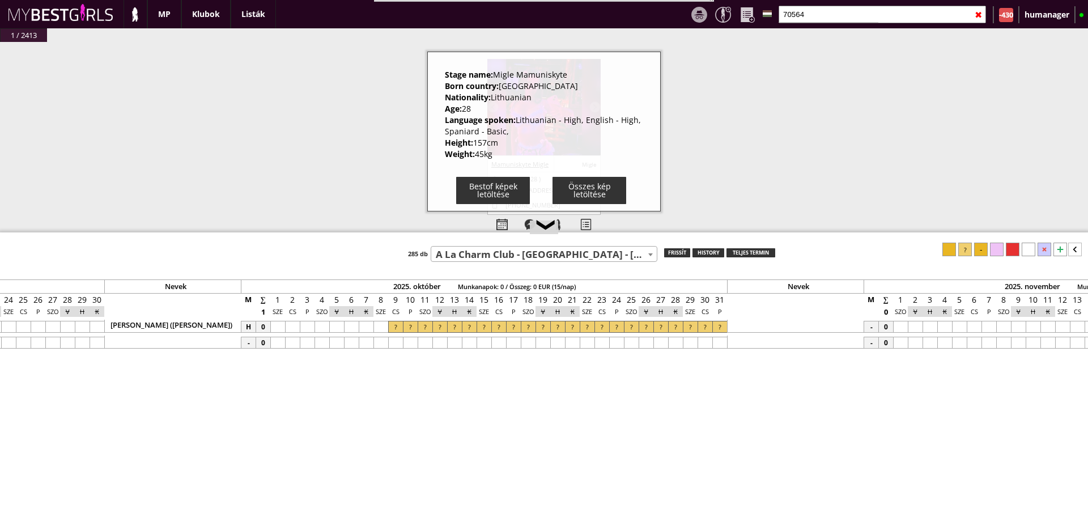
click at [403, 125] on div "#42438 2025-08-23 00:44:15 Wiktoria Szoltun Diana 2003-10-07 ( 21 ) wiktoria.wi…" at bounding box center [544, 151] width 1088 height 219
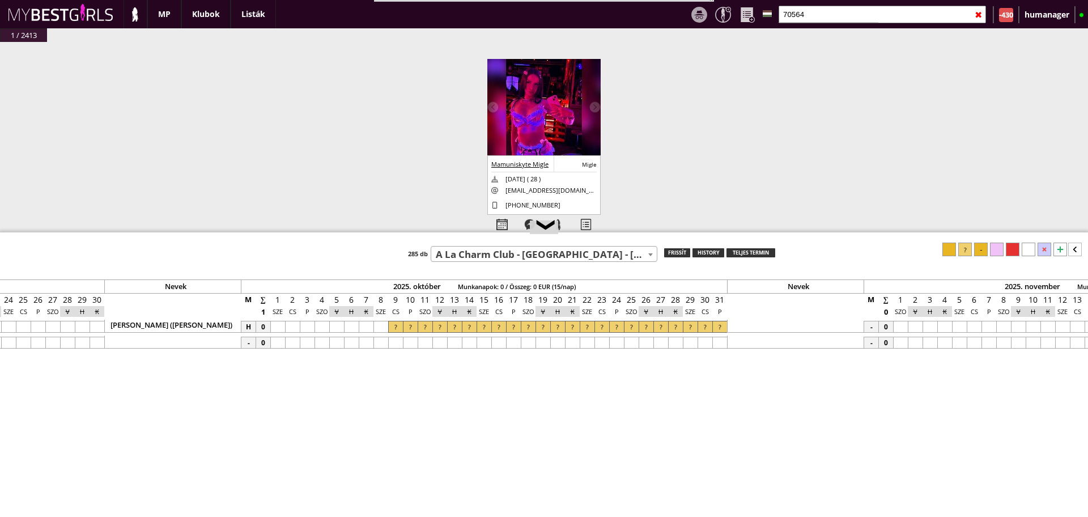
click at [535, 92] on img at bounding box center [543, 115] width 113 height 113
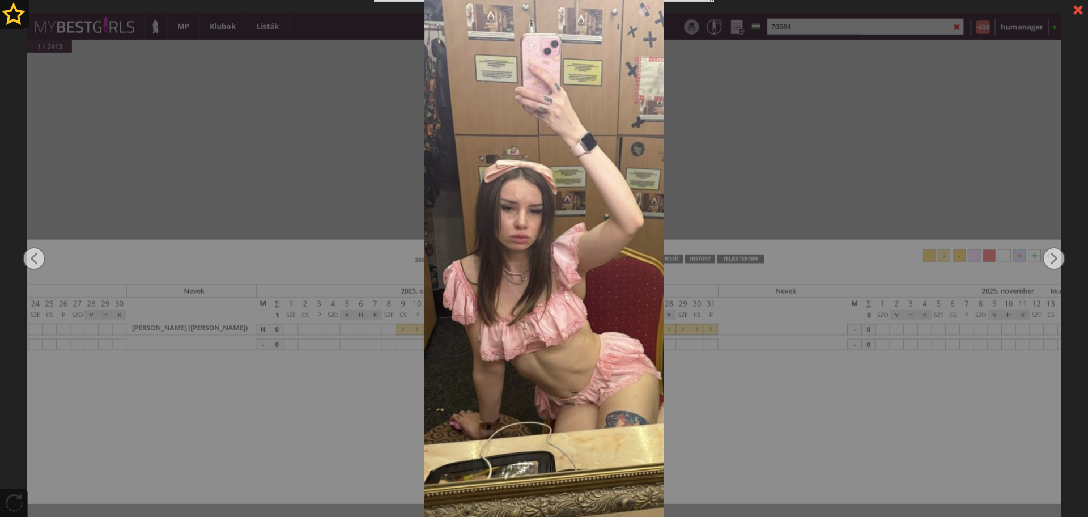
click at [843, 166] on div at bounding box center [544, 258] width 1088 height 517
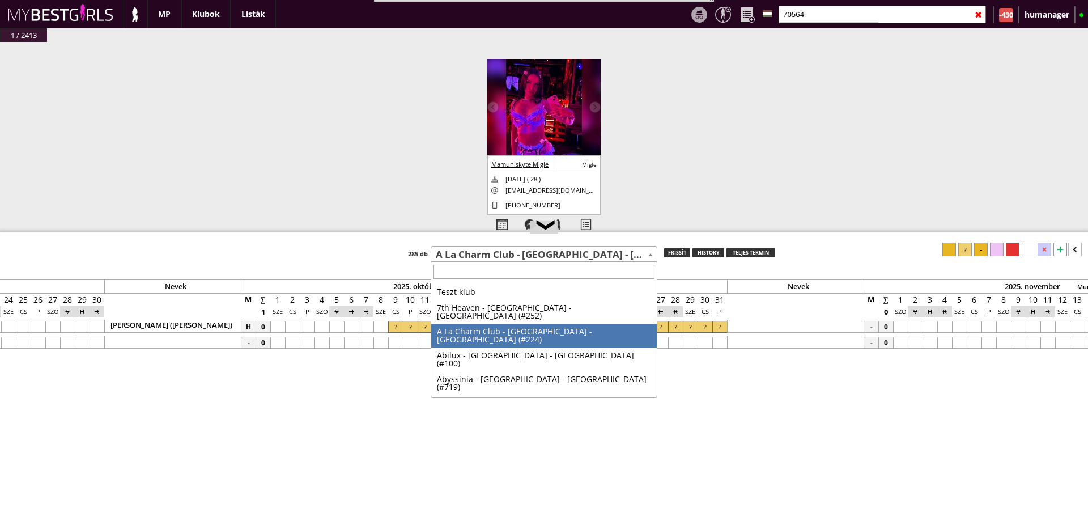
click at [551, 260] on span "A La Charm Club - [GEOGRAPHIC_DATA] - [GEOGRAPHIC_DATA] (#224)" at bounding box center [544, 255] width 226 height 16
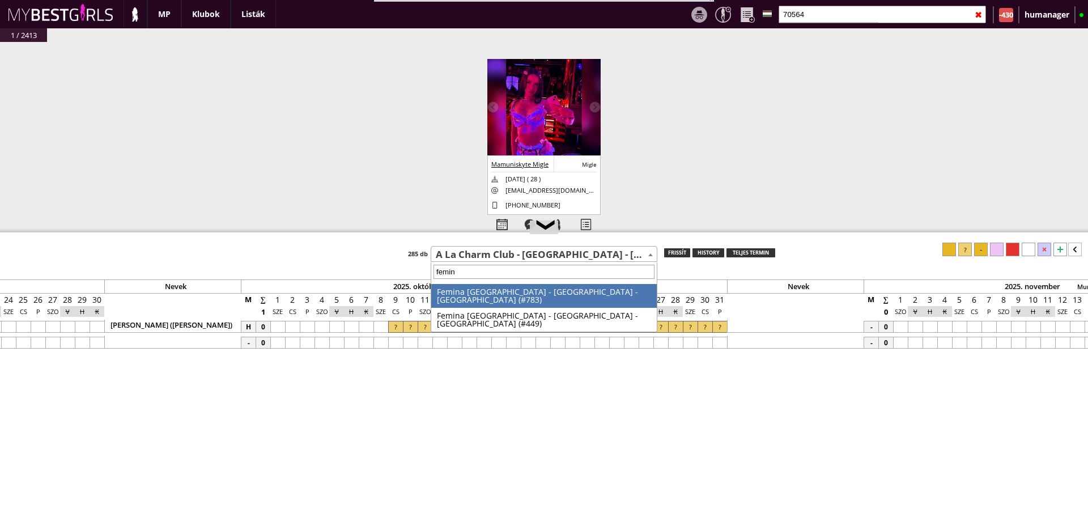
type input "femina"
select select "449"
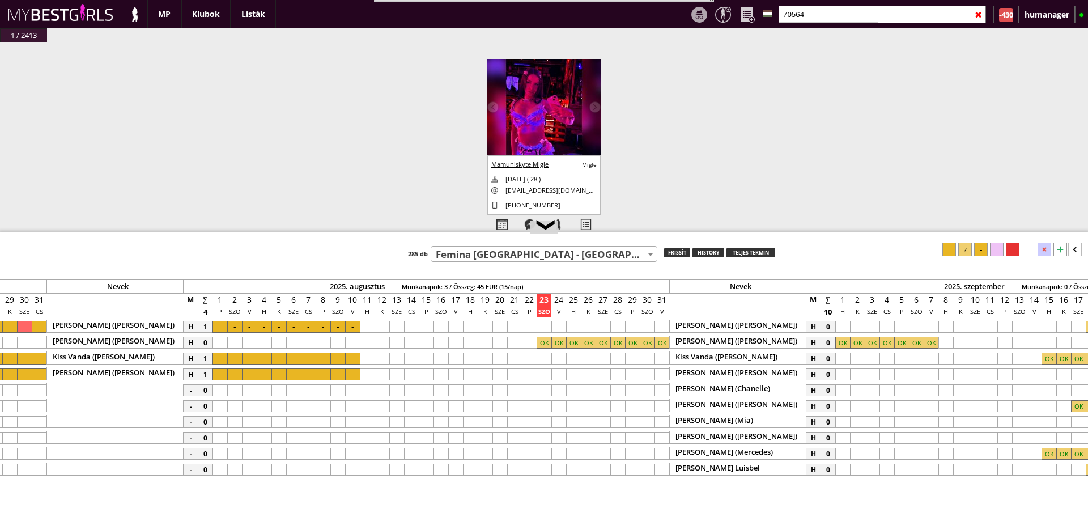
scroll to position [0, 5386]
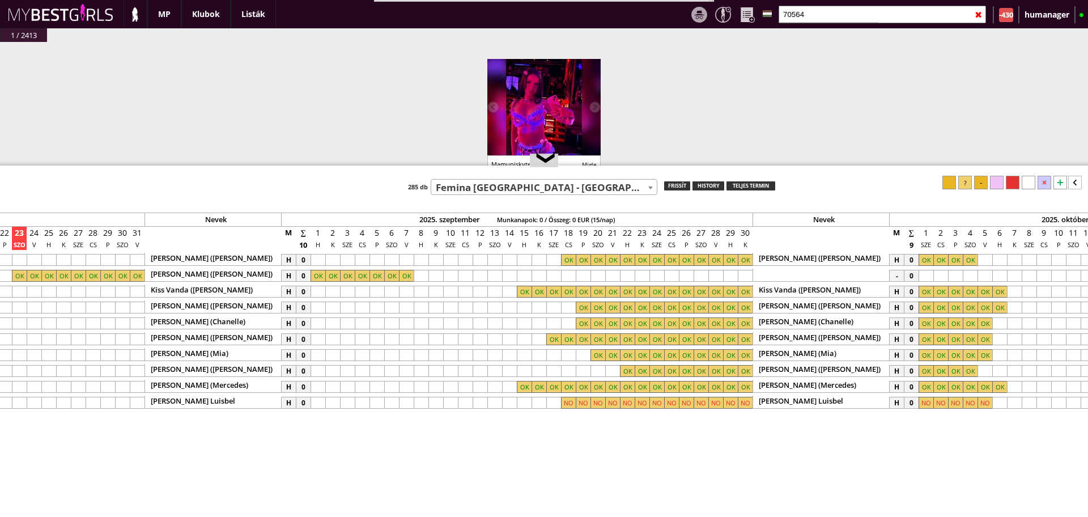
drag, startPoint x: 832, startPoint y: 232, endPoint x: 810, endPoint y: 165, distance: 70.4
click at [810, 165] on div at bounding box center [544, 166] width 1088 height 2
click at [1057, 182] on div at bounding box center [1060, 183] width 14 height 14
click at [545, 419] on div at bounding box center [538, 419] width 15 height 12
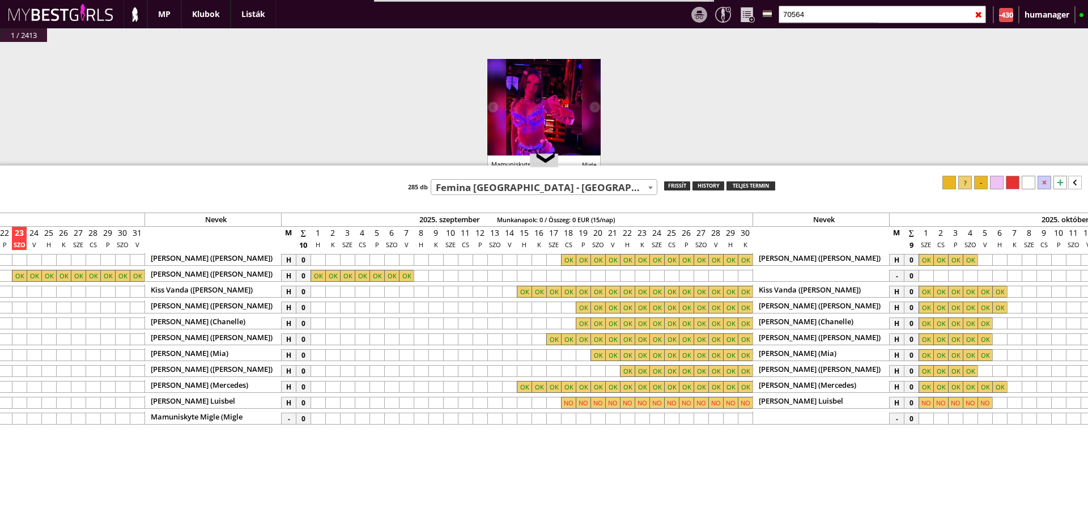
click at [549, 416] on div at bounding box center [553, 419] width 15 height 12
click at [747, 419] on div at bounding box center [745, 419] width 15 height 12
click at [968, 184] on div at bounding box center [965, 183] width 14 height 14
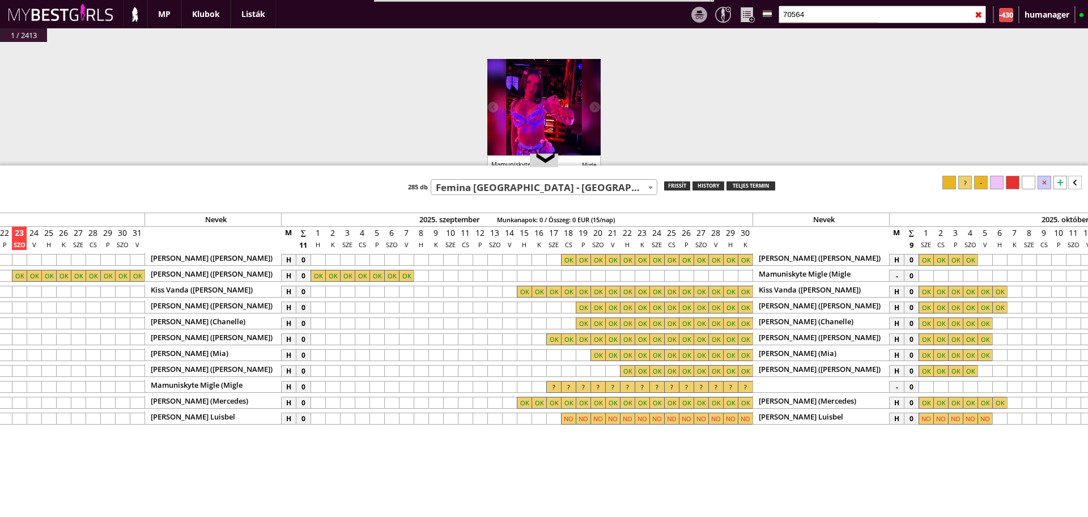
click at [927, 274] on div at bounding box center [925, 276] width 15 height 12
click at [983, 274] on div at bounding box center [984, 276] width 15 height 12
click at [970, 180] on div at bounding box center [965, 183] width 14 height 14
click at [824, 15] on input "70564" at bounding box center [882, 15] width 207 height 18
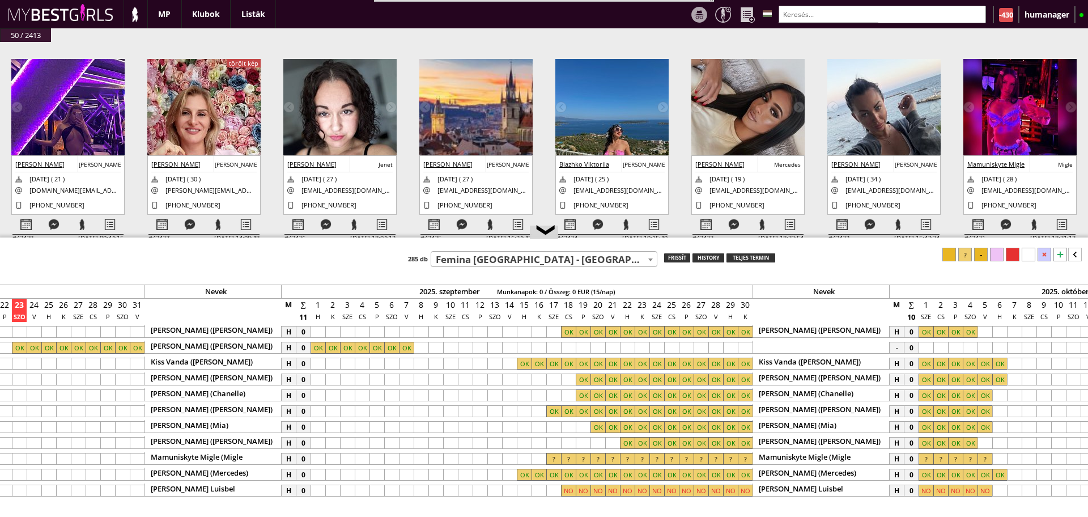
drag, startPoint x: 675, startPoint y: 165, endPoint x: 698, endPoint y: 244, distance: 81.4
click at [698, 239] on div at bounding box center [544, 238] width 1088 height 2
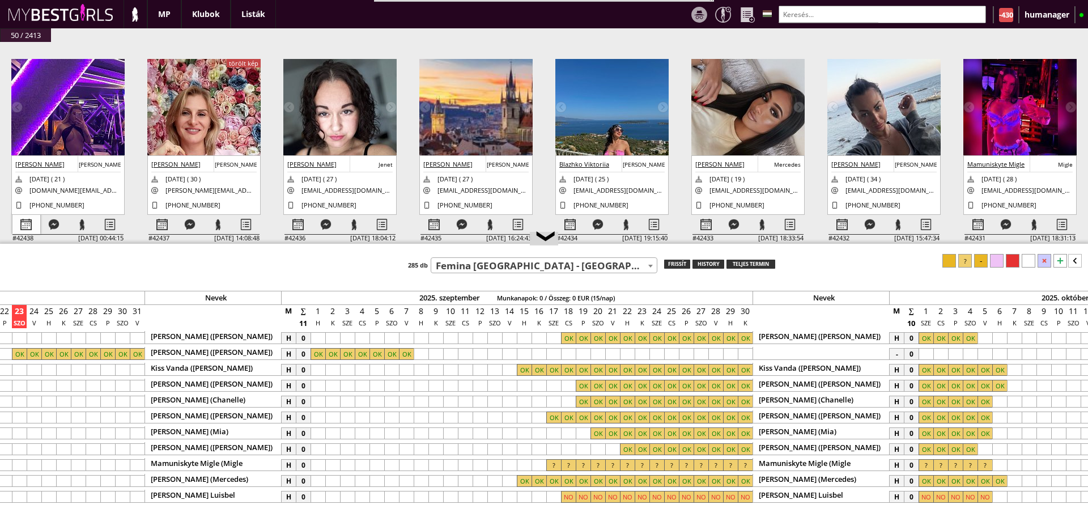
click at [18, 227] on div at bounding box center [26, 225] width 28 height 20
select select "0"
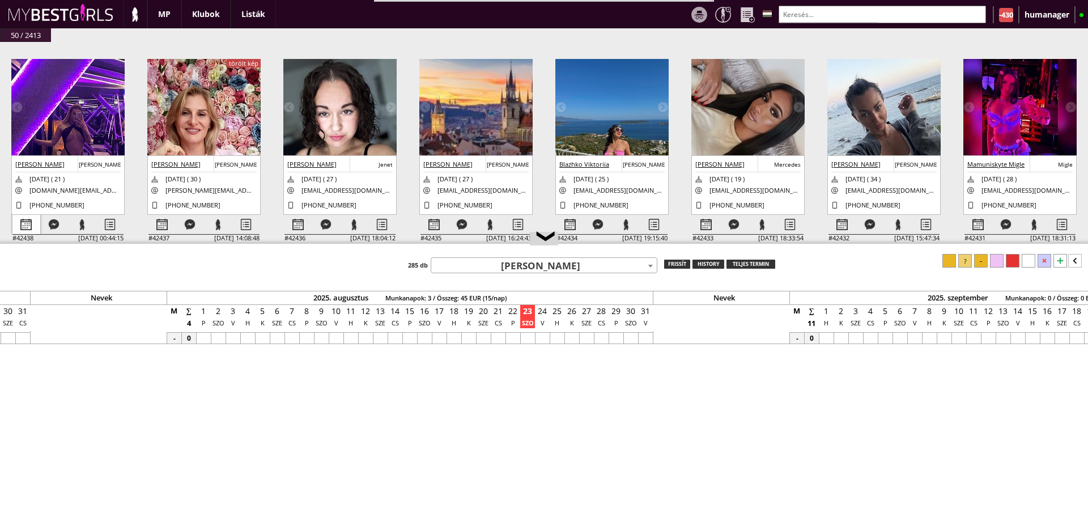
scroll to position [0, 4862]
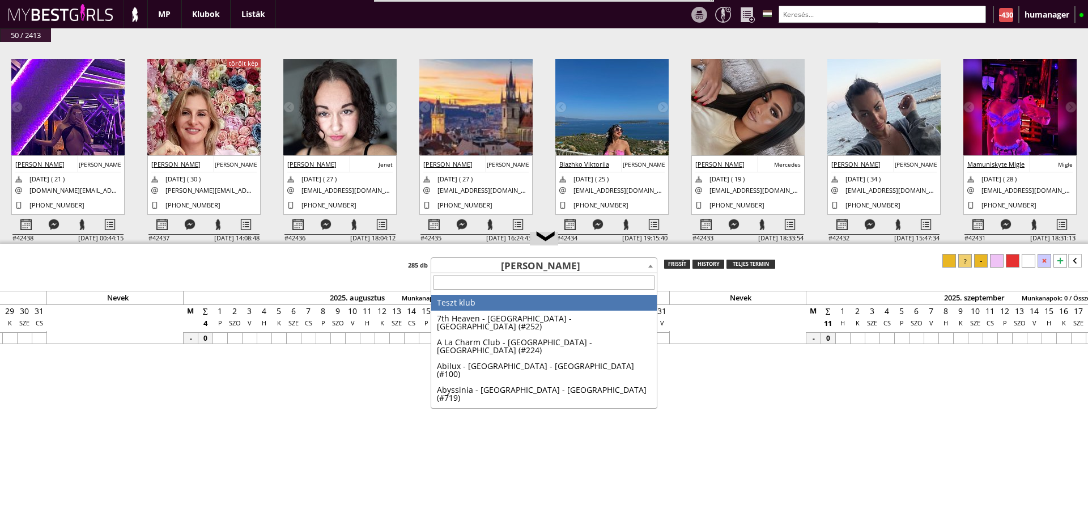
click at [478, 263] on span "[PERSON_NAME]" at bounding box center [544, 266] width 226 height 16
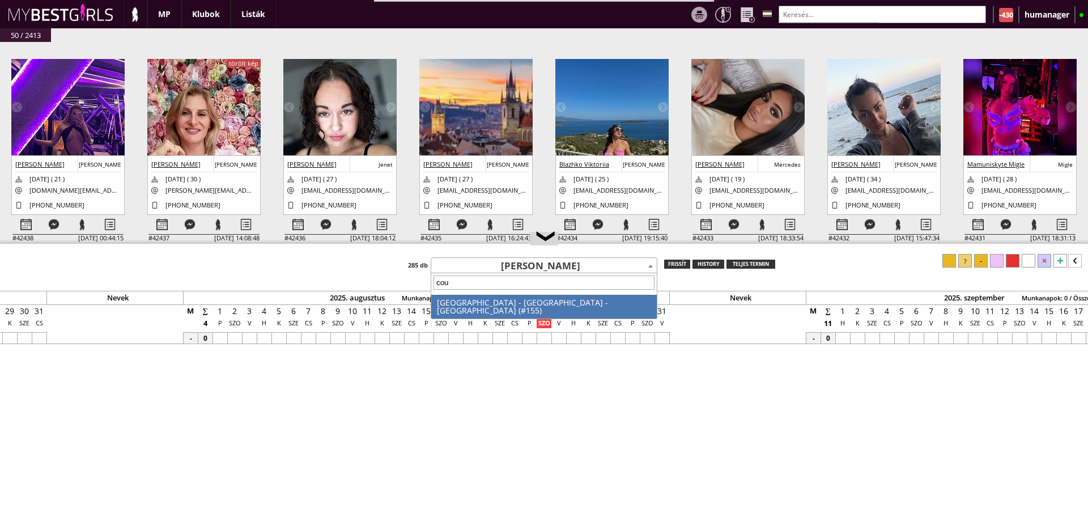
type input "coup"
select select "155"
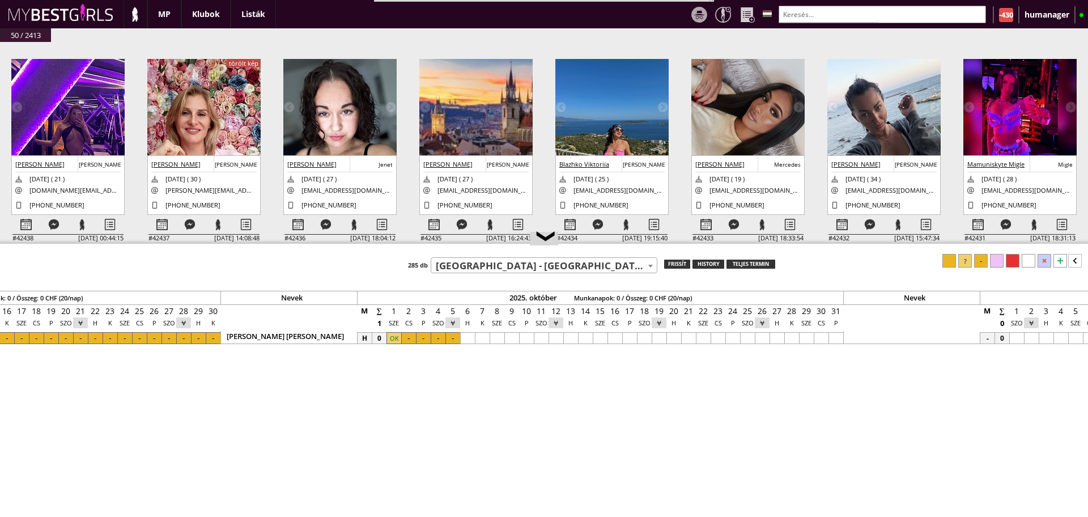
scroll to position [0, 5769]
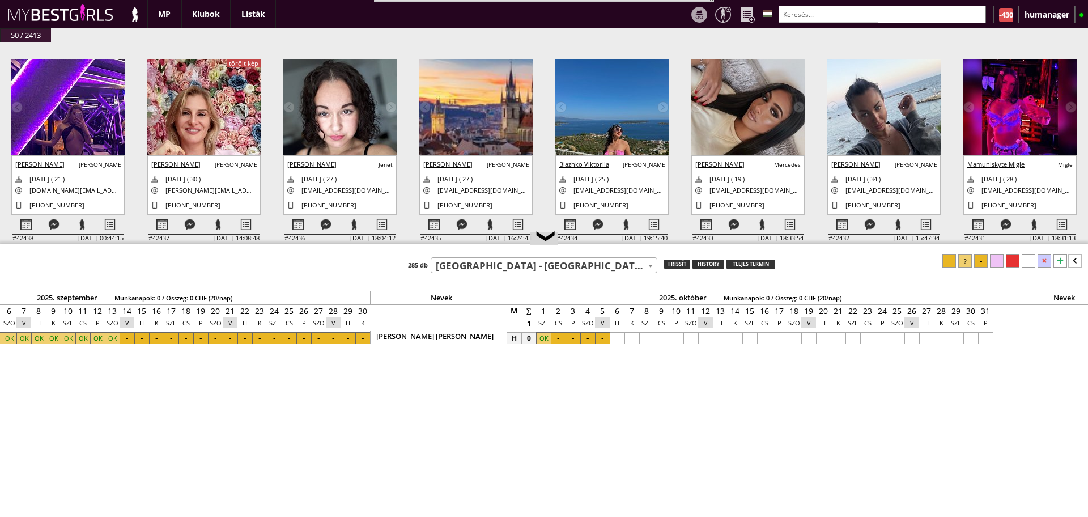
click at [1058, 262] on div at bounding box center [1060, 261] width 14 height 14
click at [660, 356] on div at bounding box center [661, 354] width 15 height 12
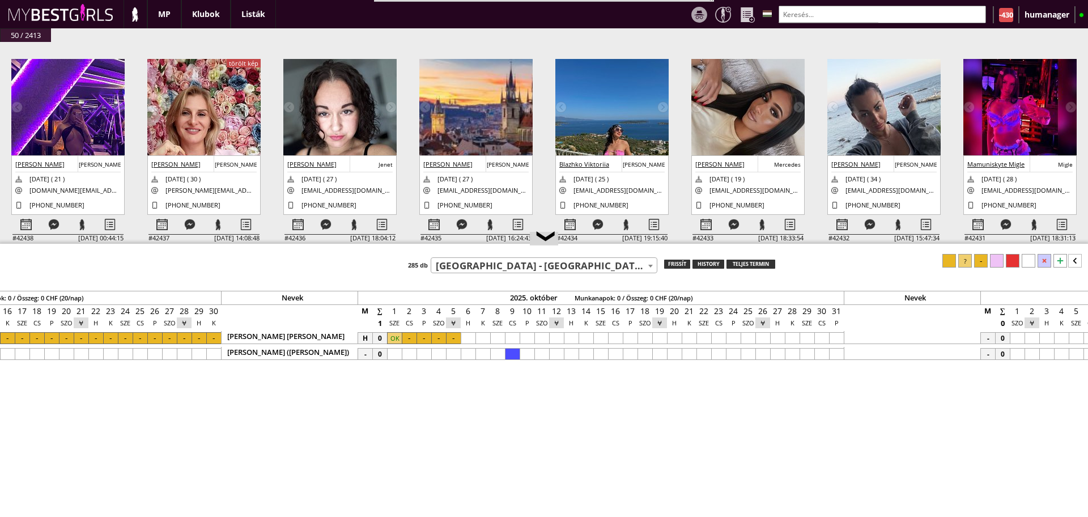
scroll to position [0, 5920]
click at [841, 350] on div at bounding box center [909, 353] width 137 height 13
click at [838, 350] on div at bounding box center [834, 354] width 15 height 12
click at [964, 263] on div at bounding box center [965, 261] width 14 height 14
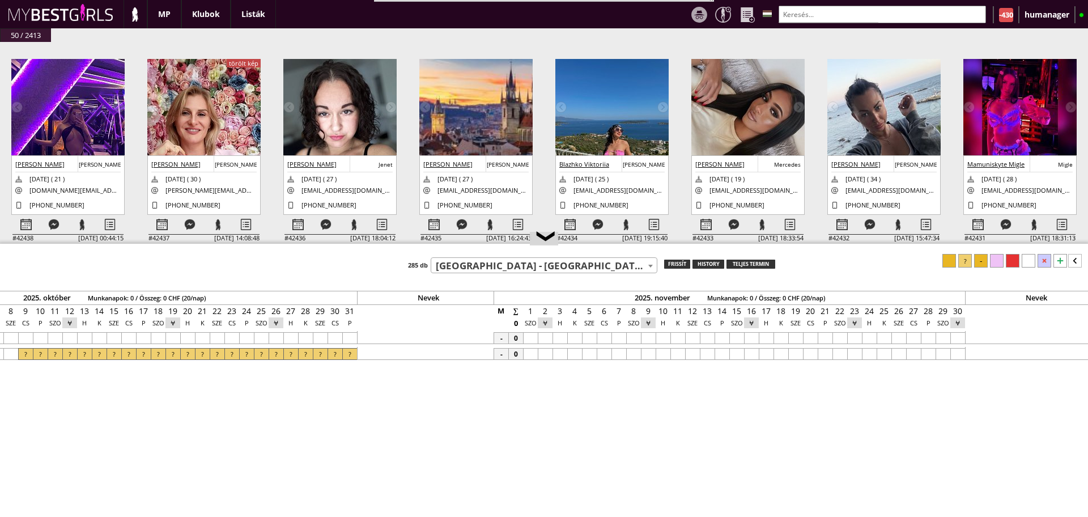
scroll to position [0, 6405]
click at [527, 338] on div at bounding box center [530, 338] width 15 height 12
click at [956, 335] on div at bounding box center [957, 338] width 15 height 12
click at [530, 338] on div at bounding box center [530, 338] width 15 height 12
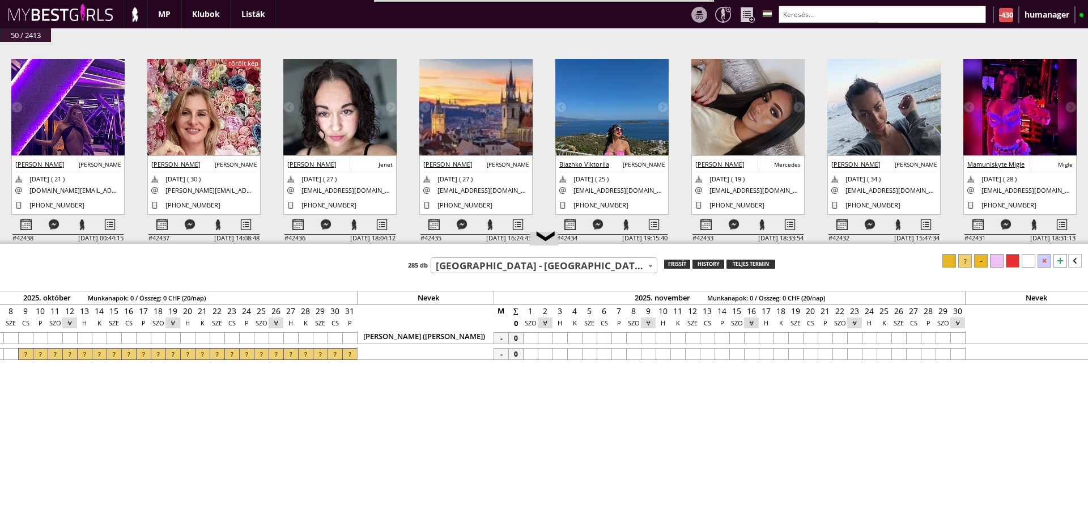
click at [643, 335] on div at bounding box center [648, 338] width 15 height 12
click at [533, 339] on div at bounding box center [530, 338] width 15 height 12
click at [967, 263] on div at bounding box center [965, 261] width 14 height 14
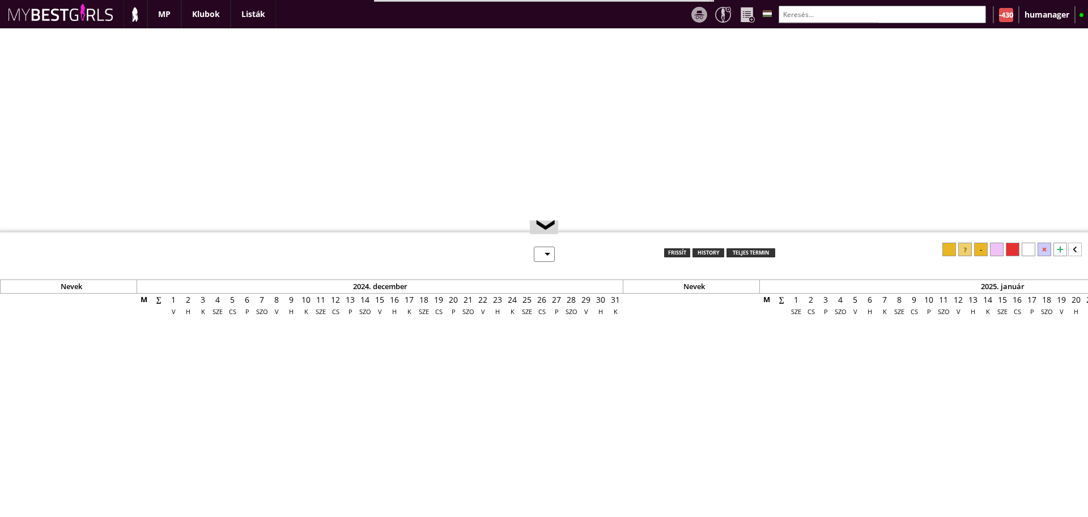
select select "0"
